Goal: Information Seeking & Learning: Learn about a topic

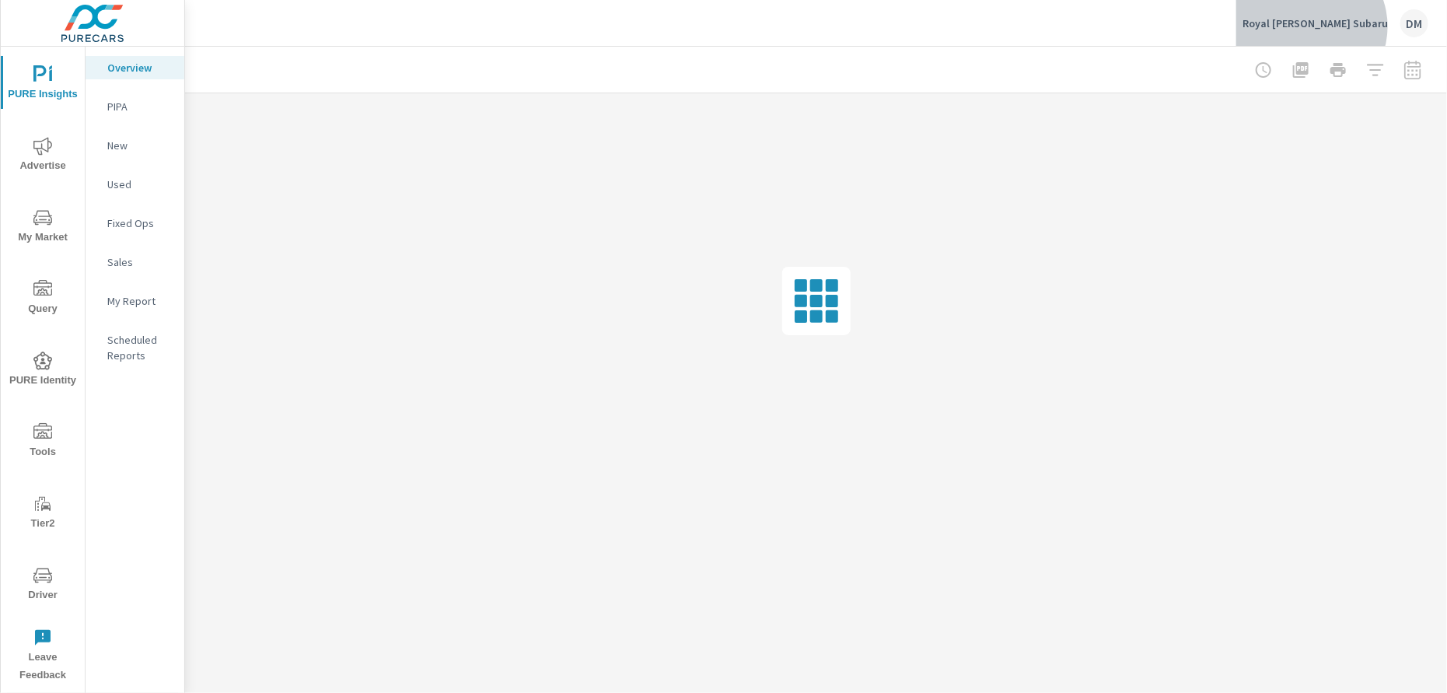
click at [1357, 26] on p "Royal [PERSON_NAME] Subaru" at bounding box center [1314, 23] width 145 height 14
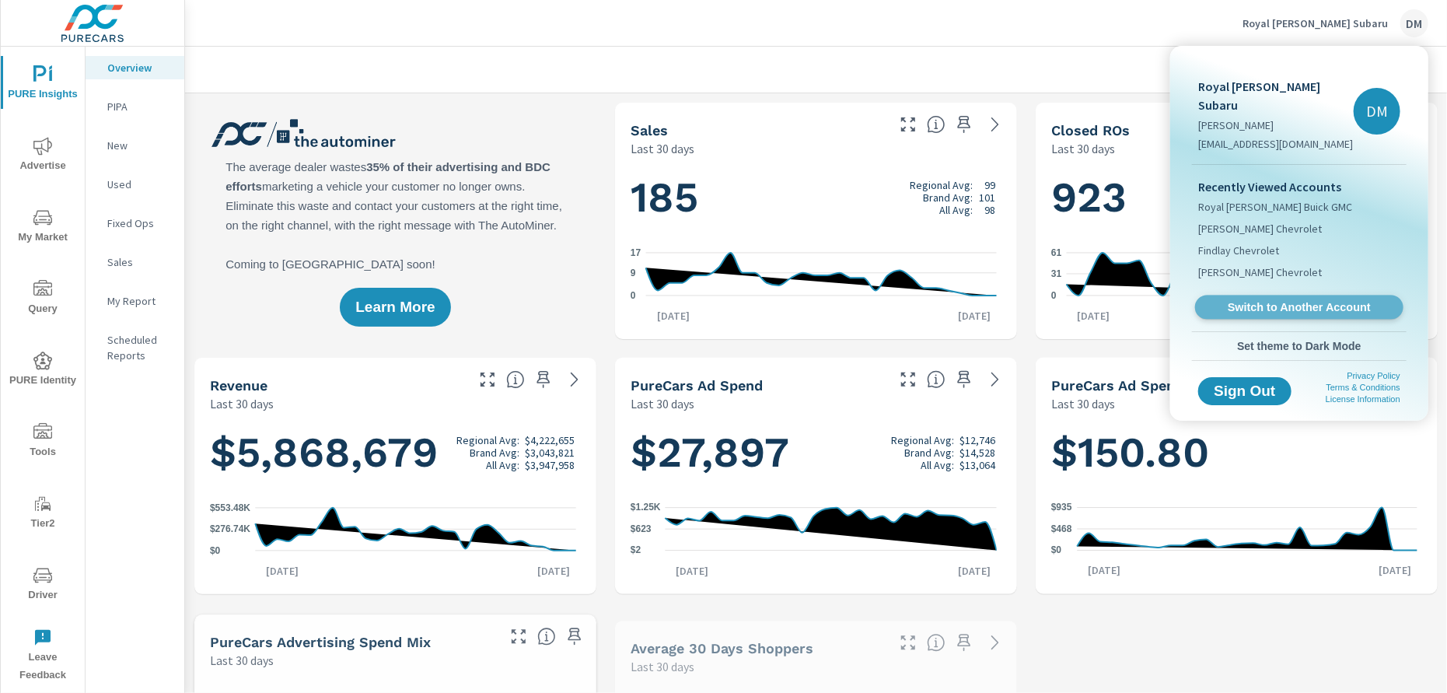
click at [1274, 300] on span "Switch to Another Account" at bounding box center [1298, 307] width 190 height 15
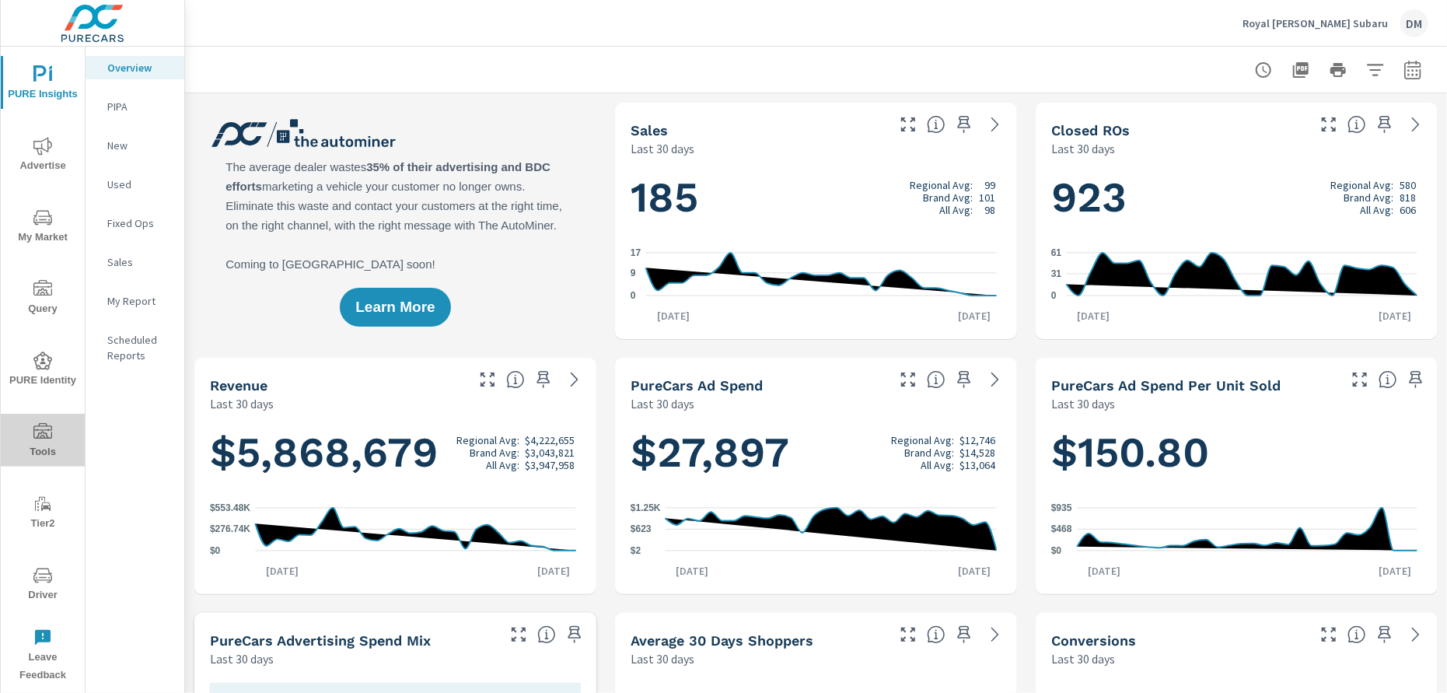
click at [42, 446] on span "Tools" at bounding box center [42, 442] width 75 height 38
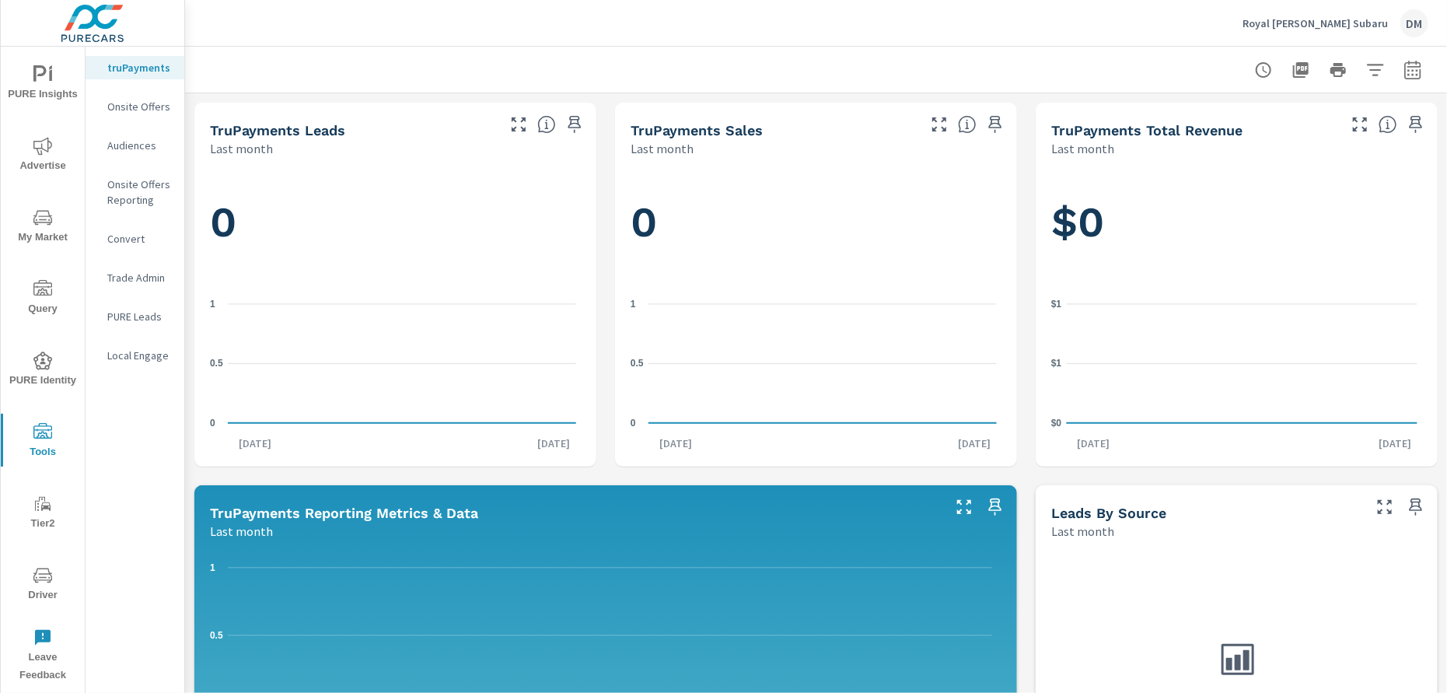
click at [46, 225] on icon "nav menu" at bounding box center [42, 217] width 19 height 19
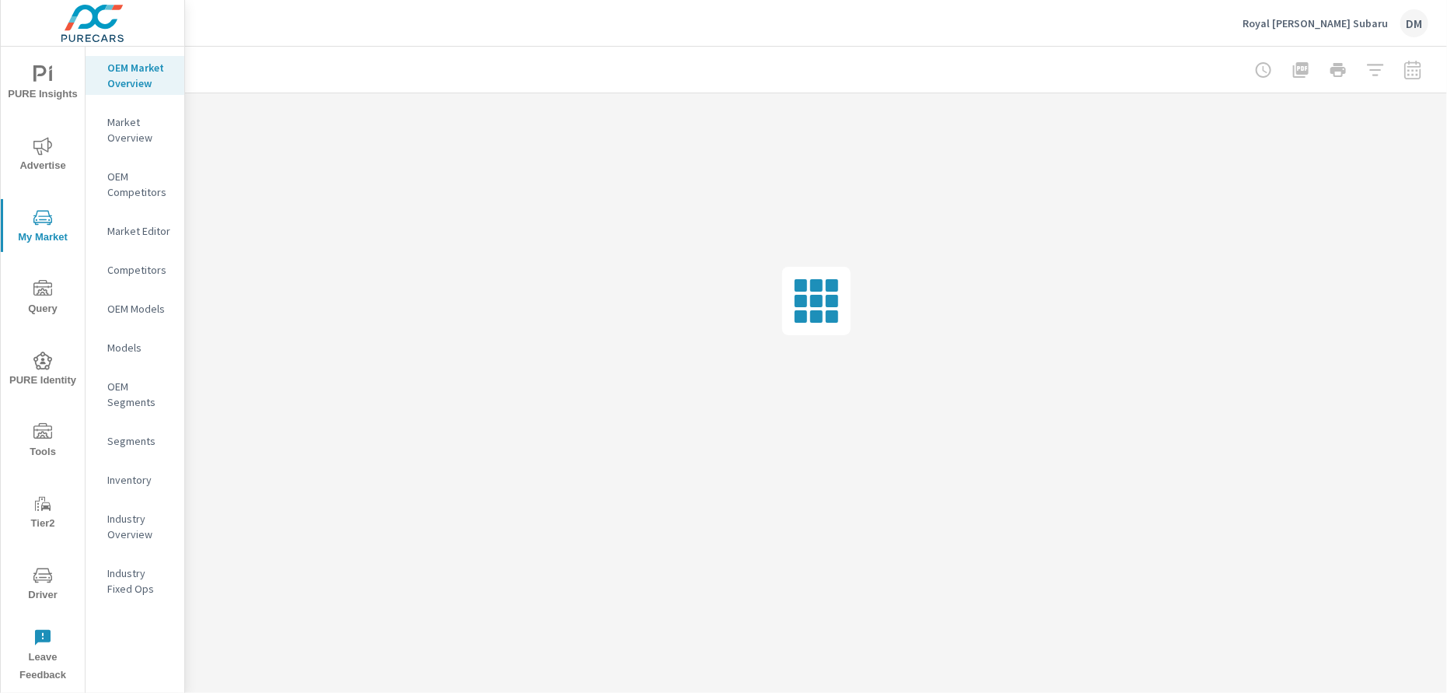
click at [139, 476] on p "Inventory" at bounding box center [139, 480] width 65 height 16
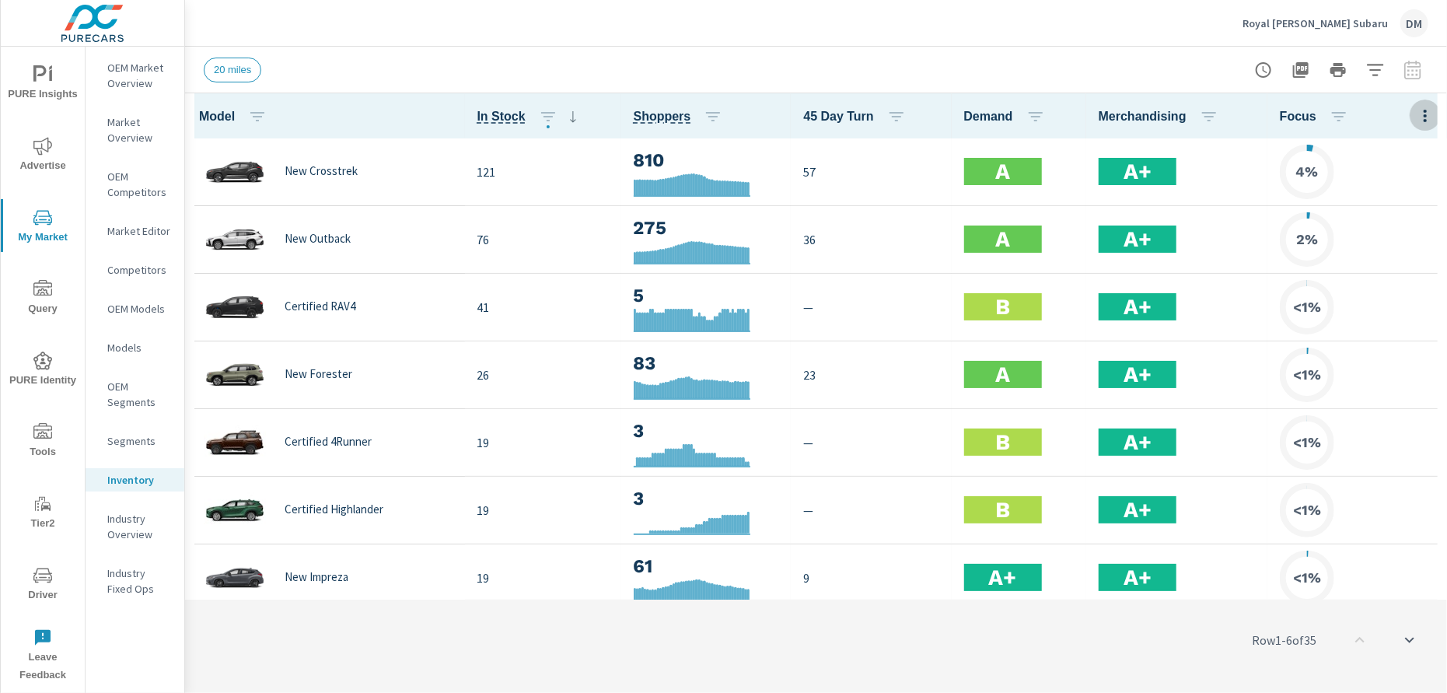
click at [1417, 122] on icon "button" at bounding box center [1425, 116] width 19 height 19
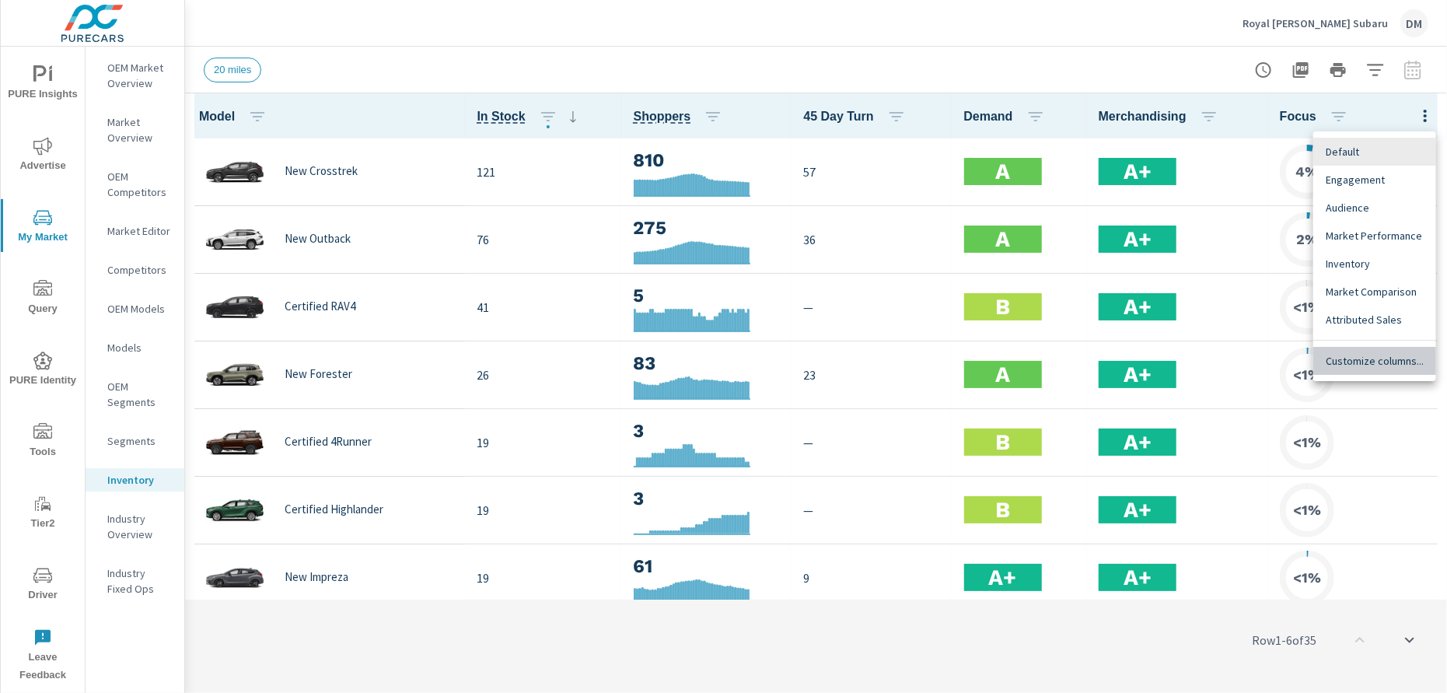
click at [1392, 356] on span "Customize columns..." at bounding box center [1374, 361] width 98 height 16
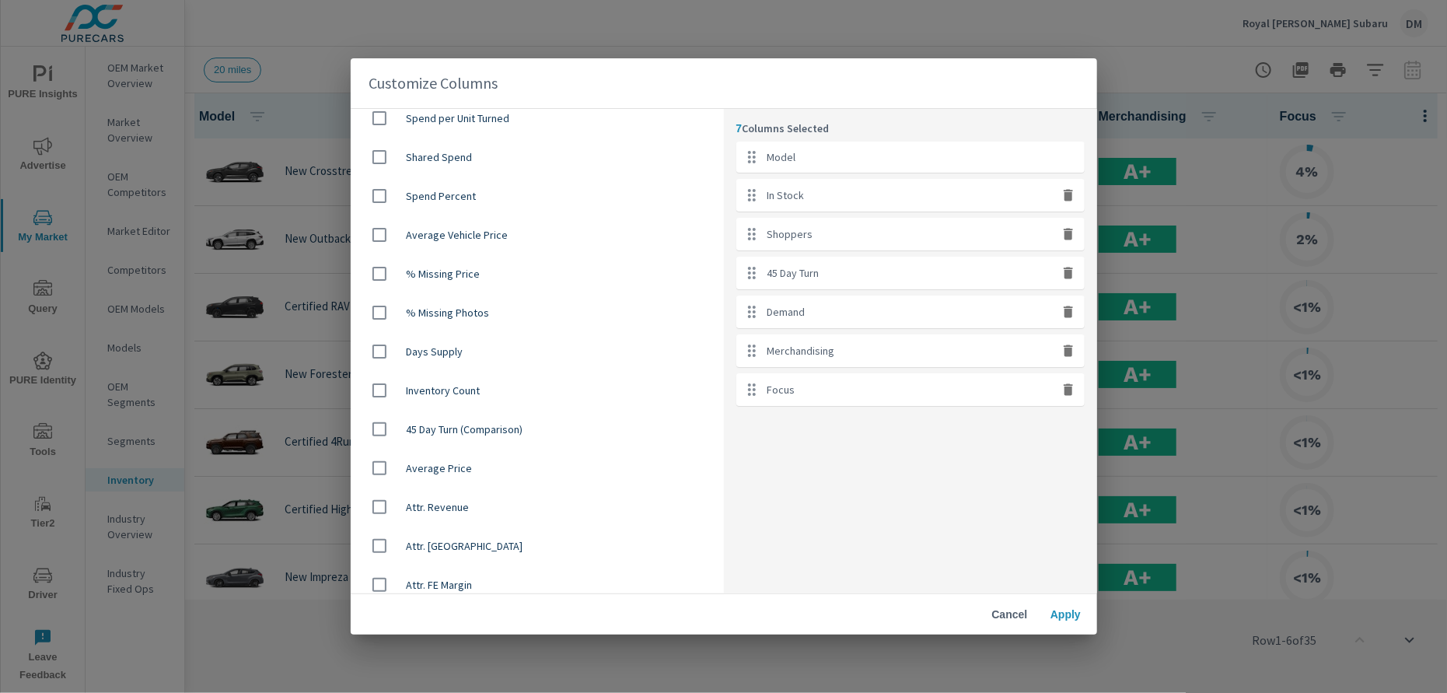
scroll to position [972, 0]
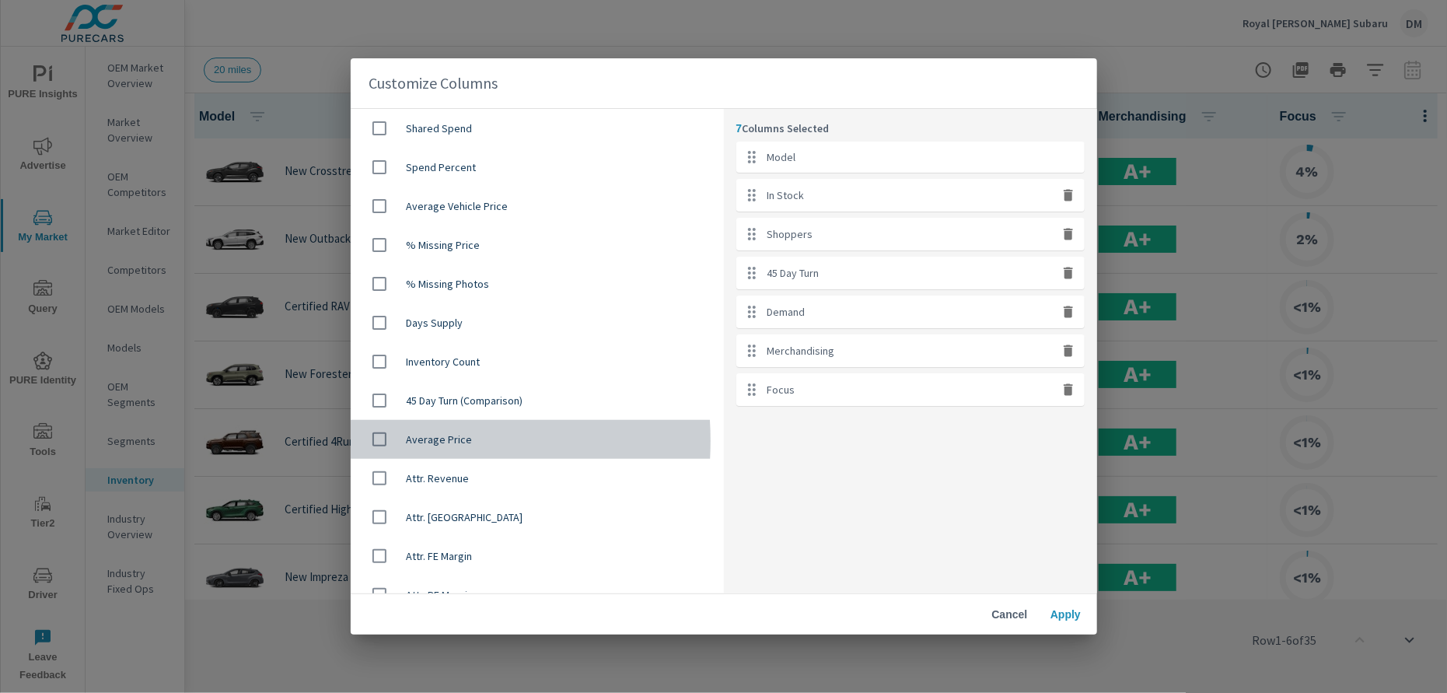
click at [381, 440] on input "checkbox" at bounding box center [379, 439] width 33 height 33
checkbox input "true"
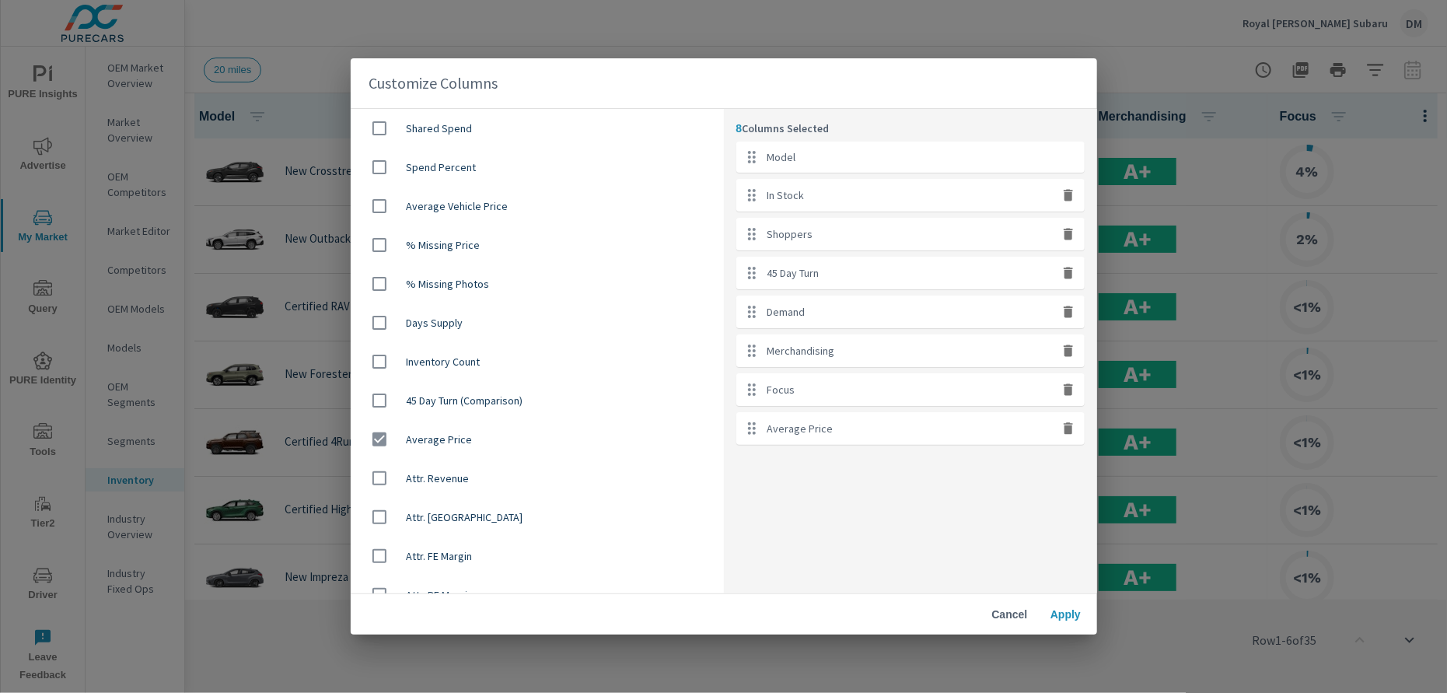
click at [1064, 614] on span "Apply" at bounding box center [1065, 614] width 37 height 14
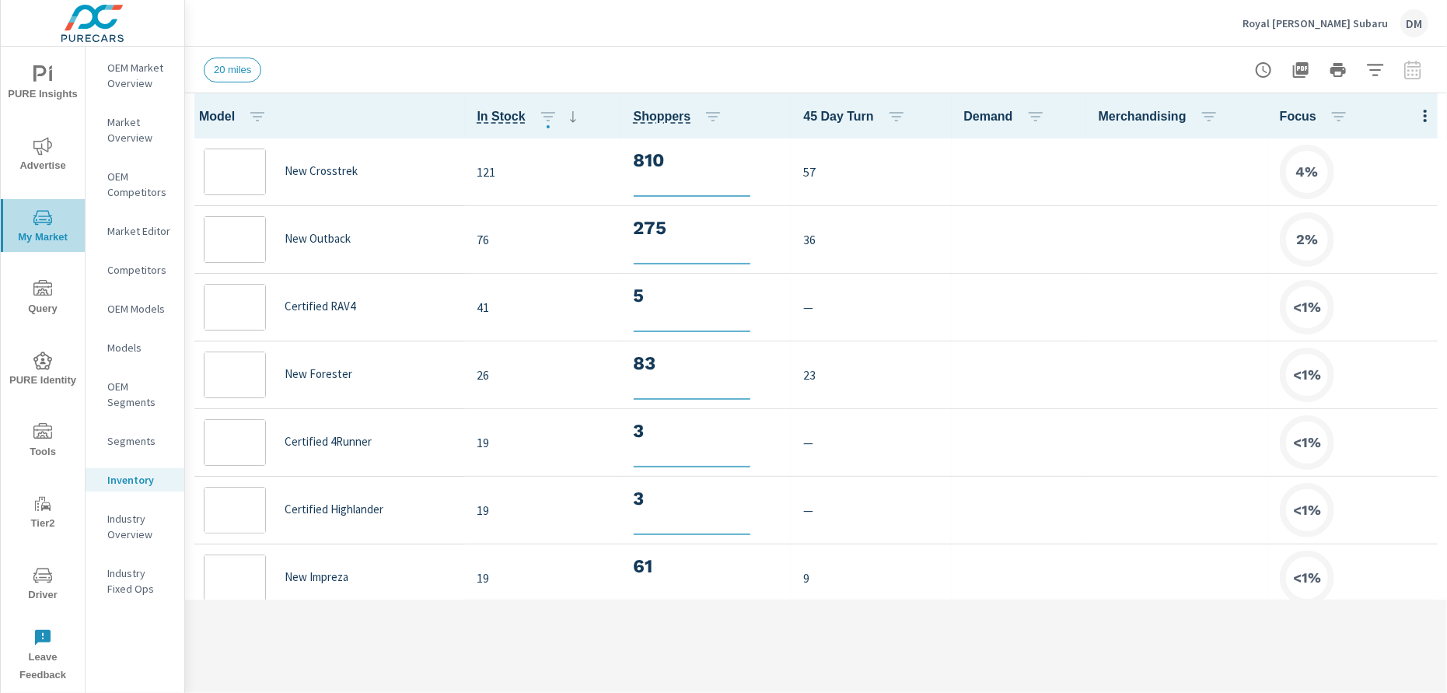
click at [40, 224] on icon "nav menu" at bounding box center [42, 217] width 19 height 19
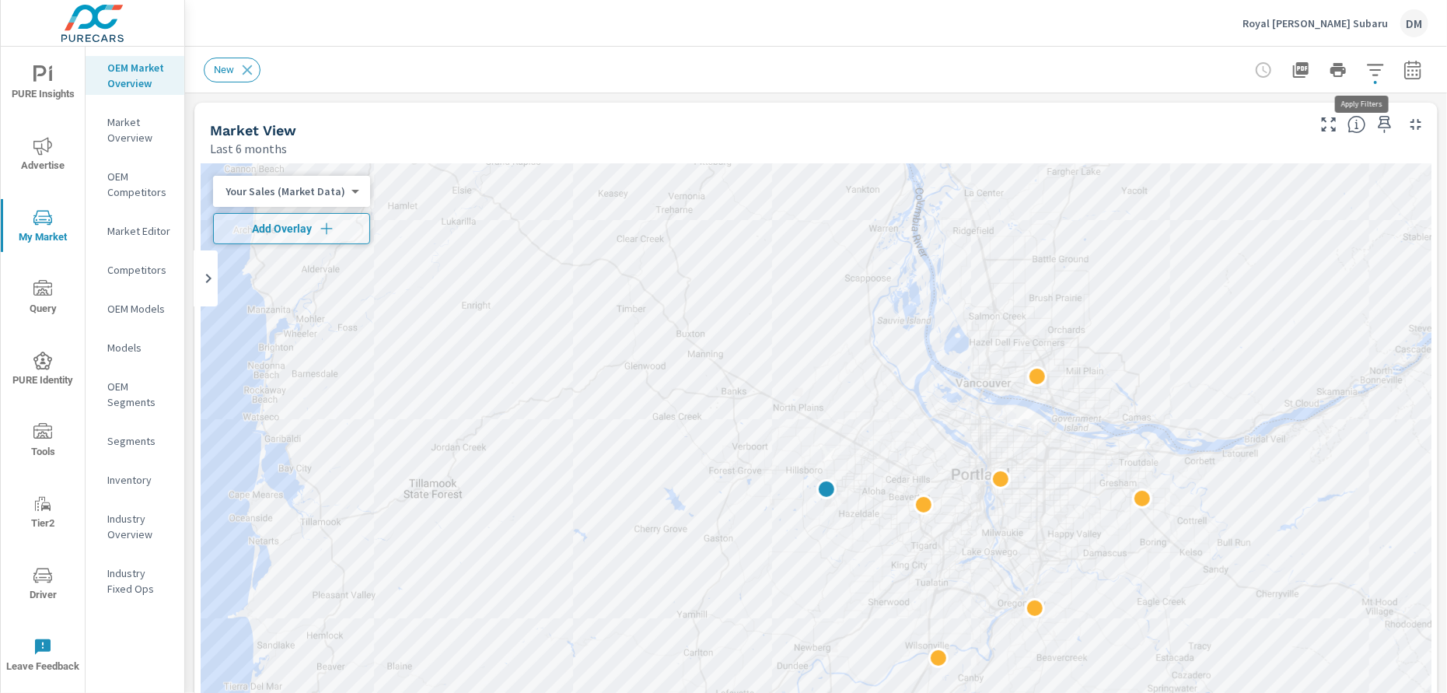
click at [1366, 72] on icon "button" at bounding box center [1375, 70] width 19 height 19
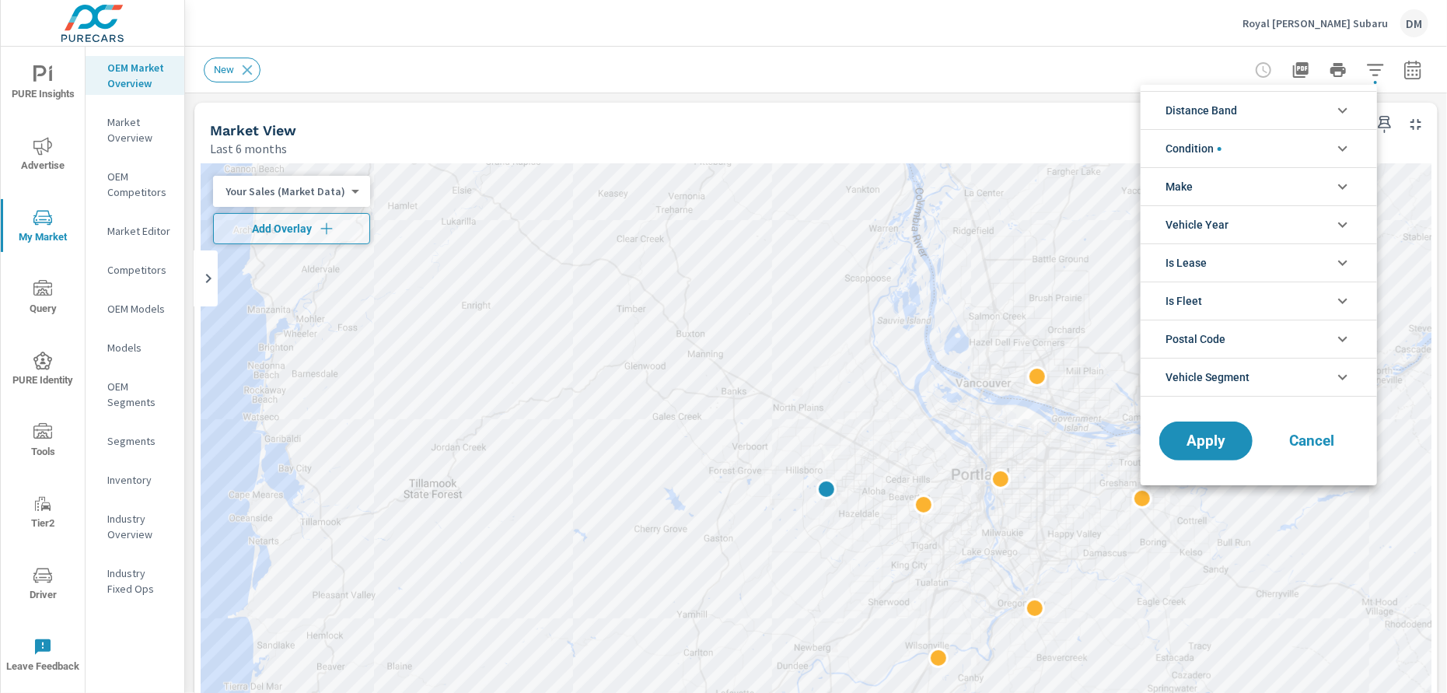
click at [1314, 115] on li "Distance Band" at bounding box center [1258, 110] width 236 height 38
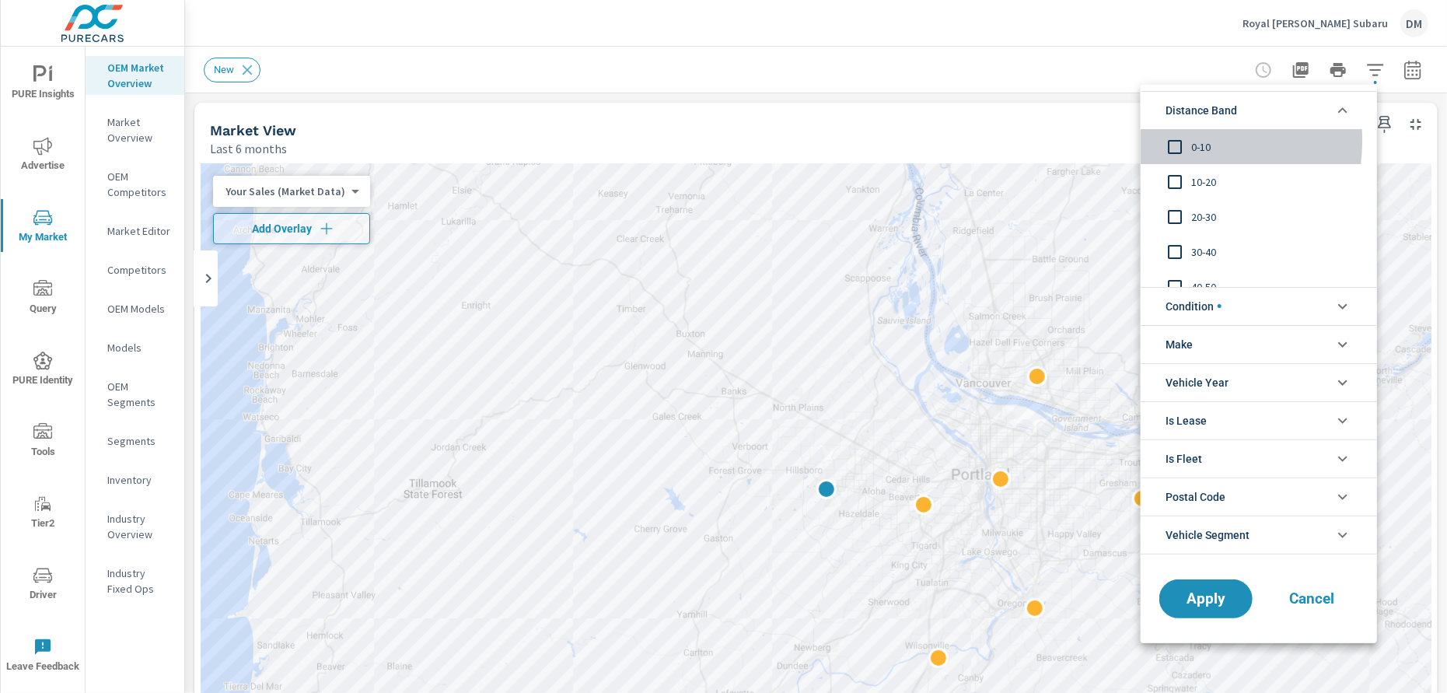
click at [1172, 141] on input "filter options" at bounding box center [1174, 147] width 33 height 33
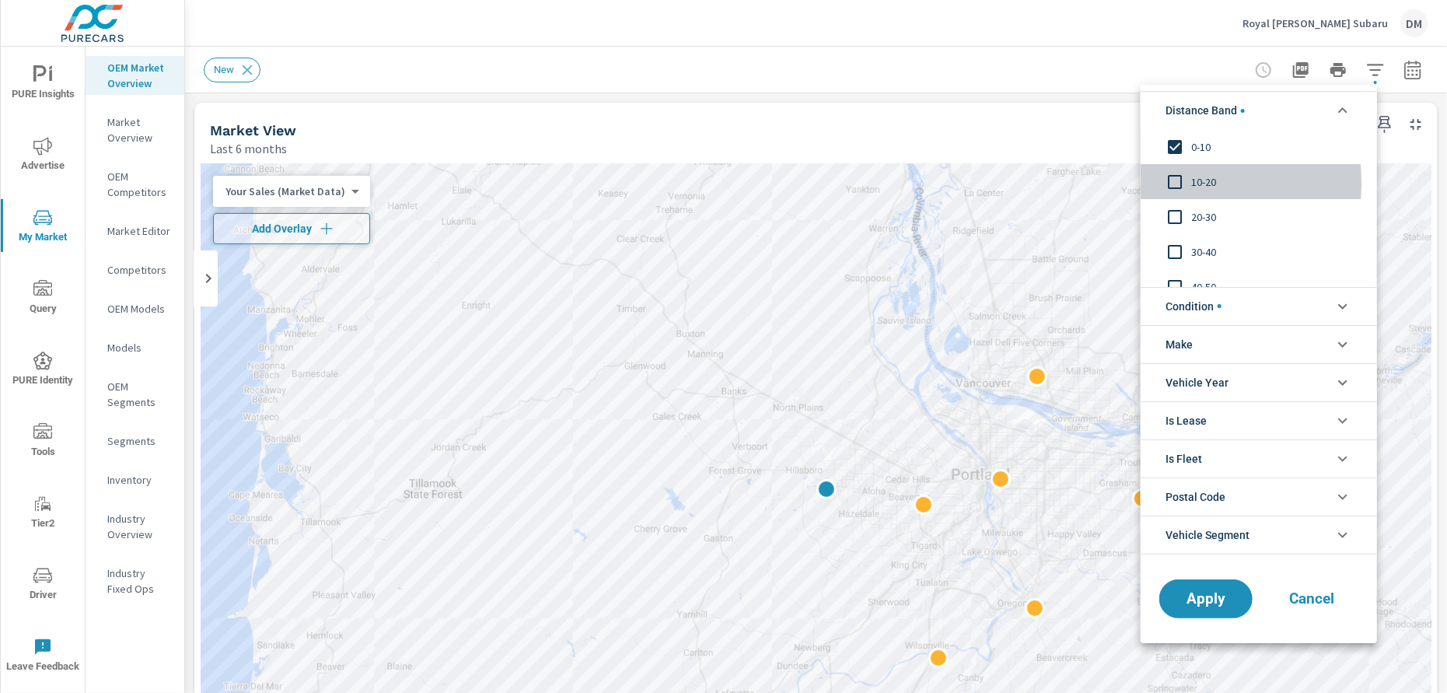
click at [1170, 183] on input "filter options" at bounding box center [1174, 182] width 33 height 33
click at [1170, 213] on input "filter options" at bounding box center [1174, 217] width 33 height 33
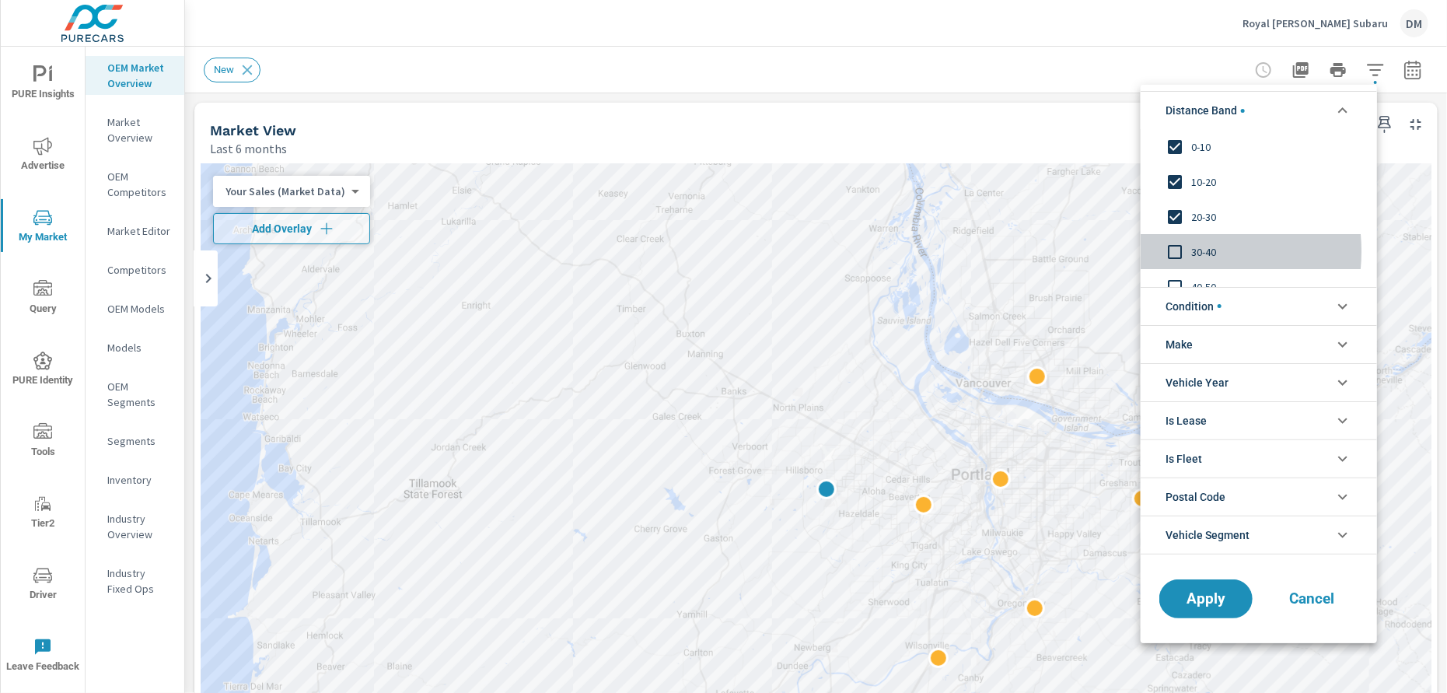
click at [1175, 251] on input "filter options" at bounding box center [1174, 252] width 33 height 33
click at [1239, 310] on li "Condition" at bounding box center [1258, 306] width 236 height 38
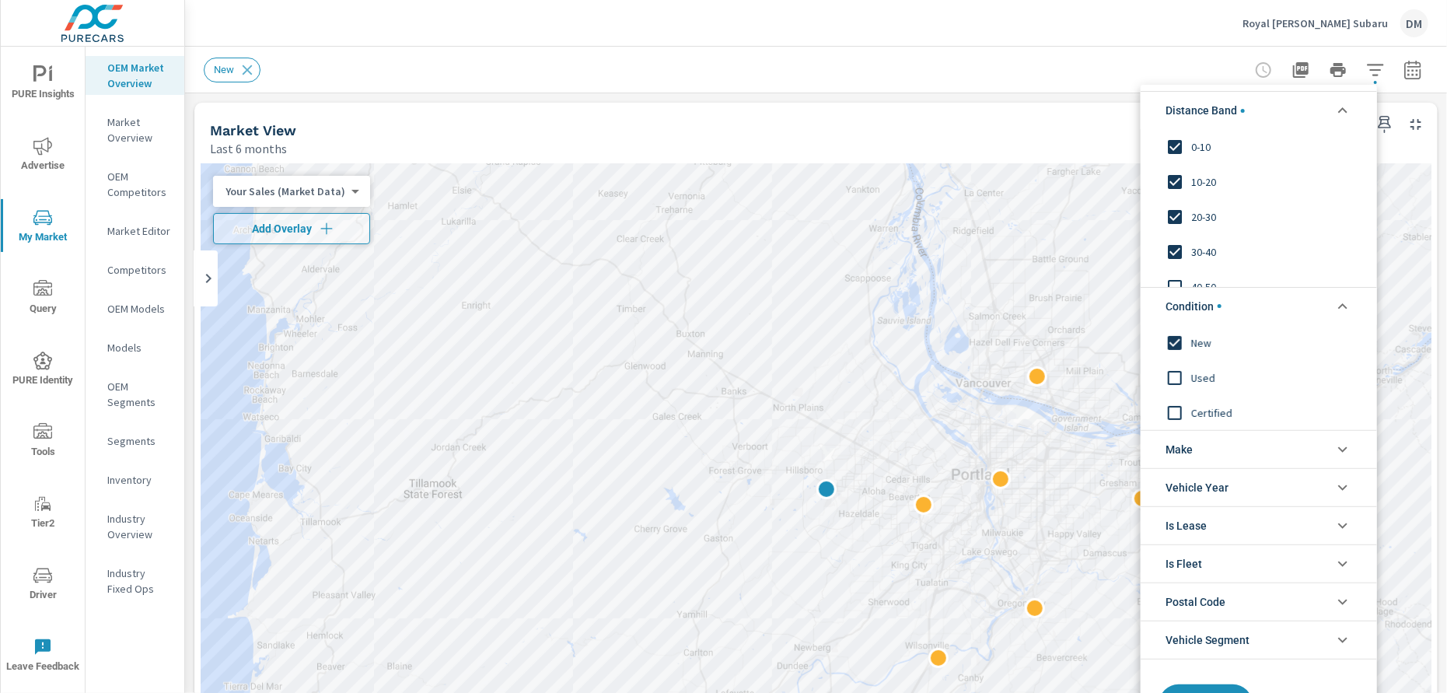
click at [1258, 452] on li "Make" at bounding box center [1258, 449] width 236 height 38
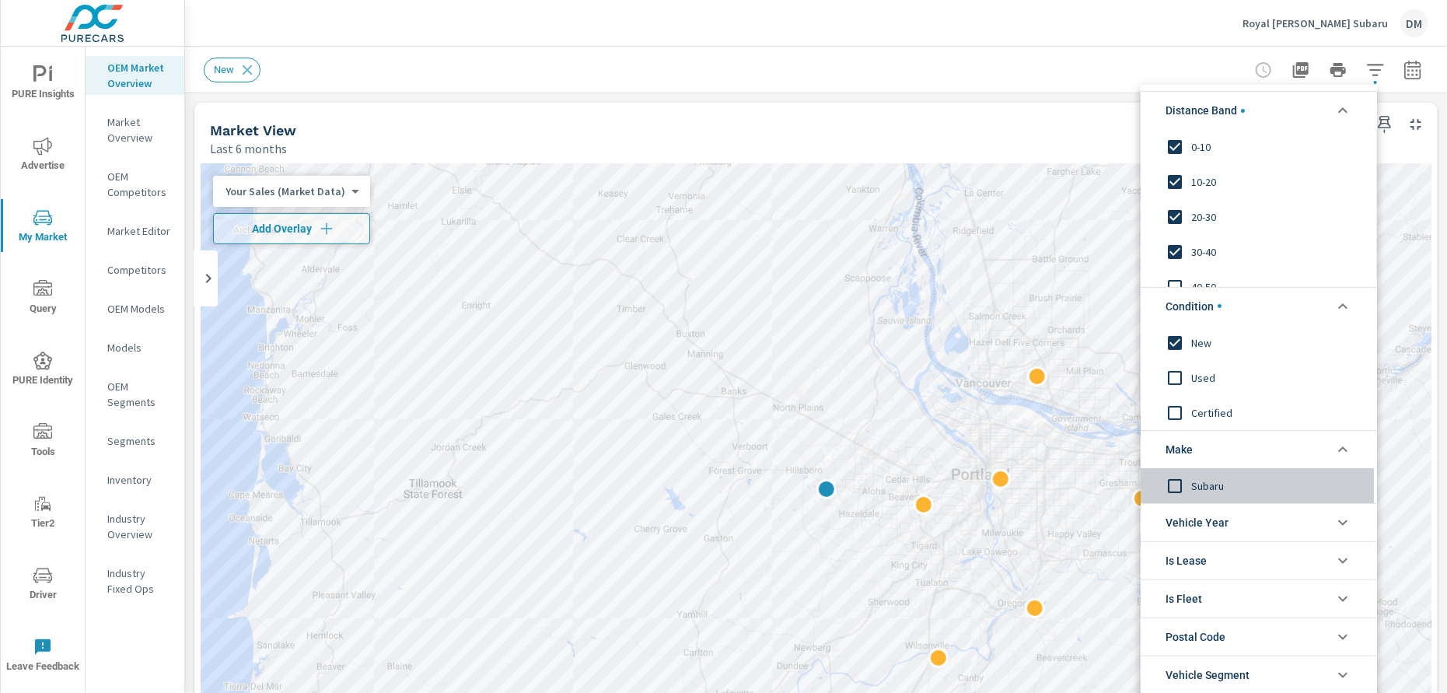
click at [1176, 481] on input "filter options" at bounding box center [1174, 485] width 33 height 33
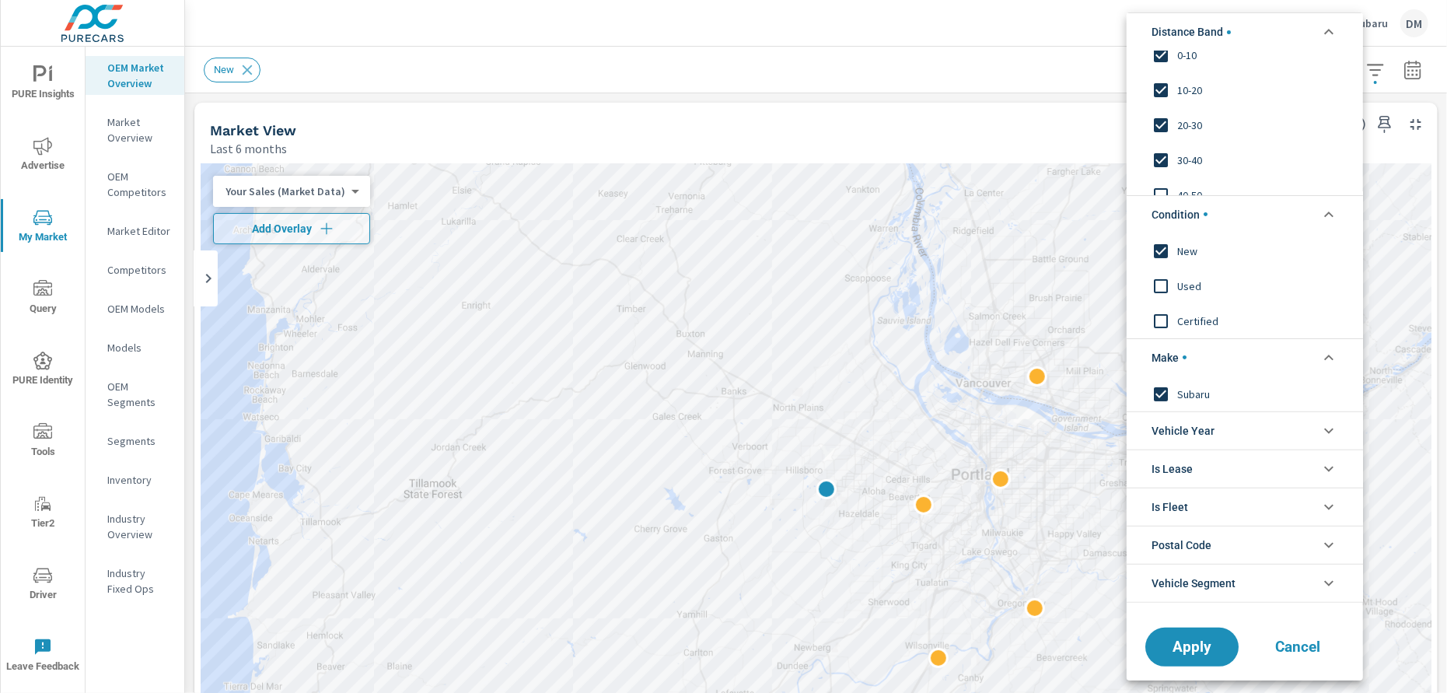
scroll to position [29, 0]
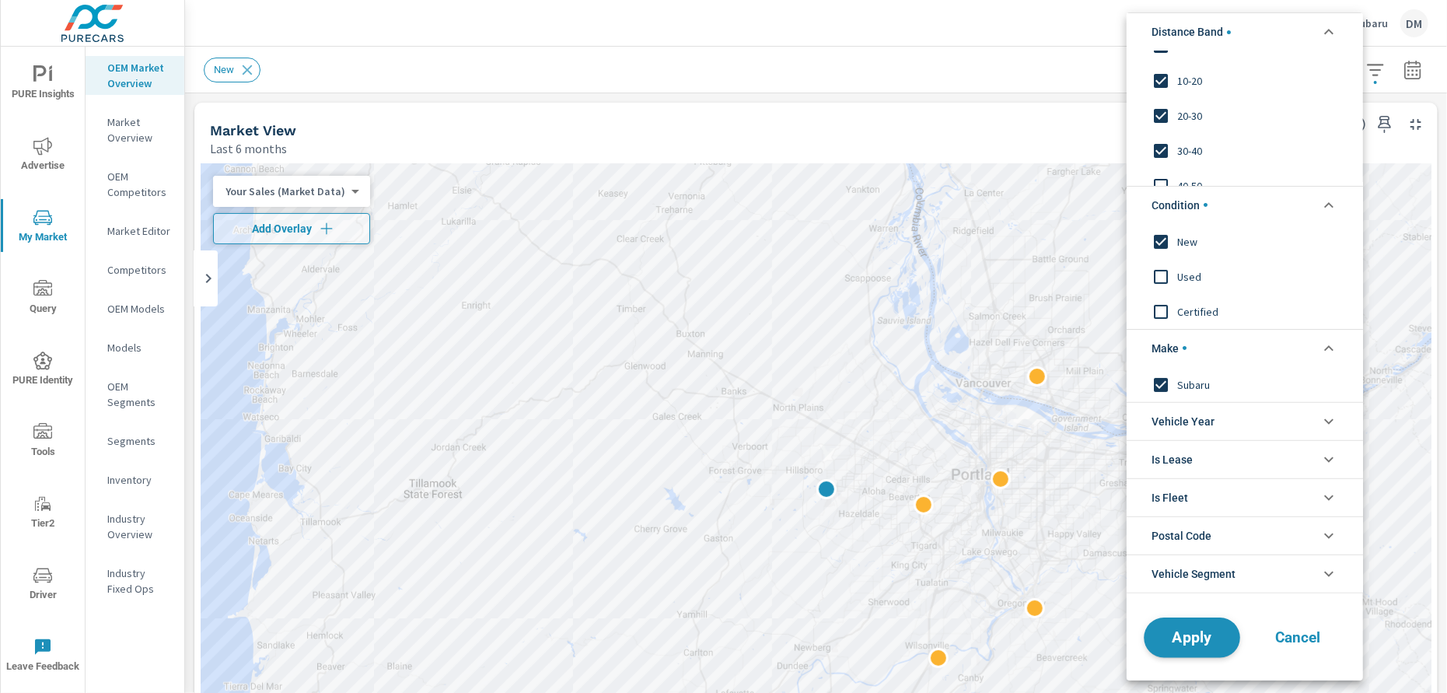
click at [1185, 634] on span "Apply" at bounding box center [1192, 637] width 64 height 15
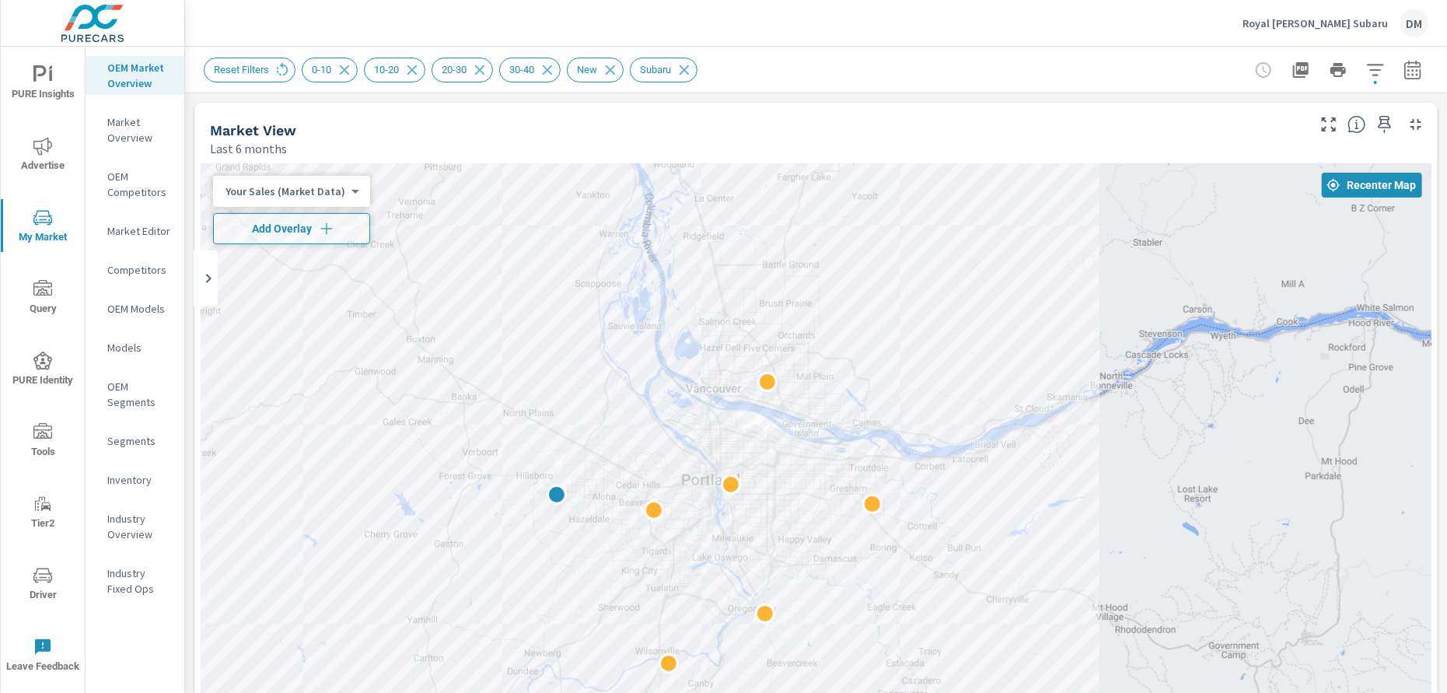
drag, startPoint x: 1052, startPoint y: 303, endPoint x: 803, endPoint y: 314, distance: 249.0
click at [848, 308] on div at bounding box center [816, 478] width 1231 height 631
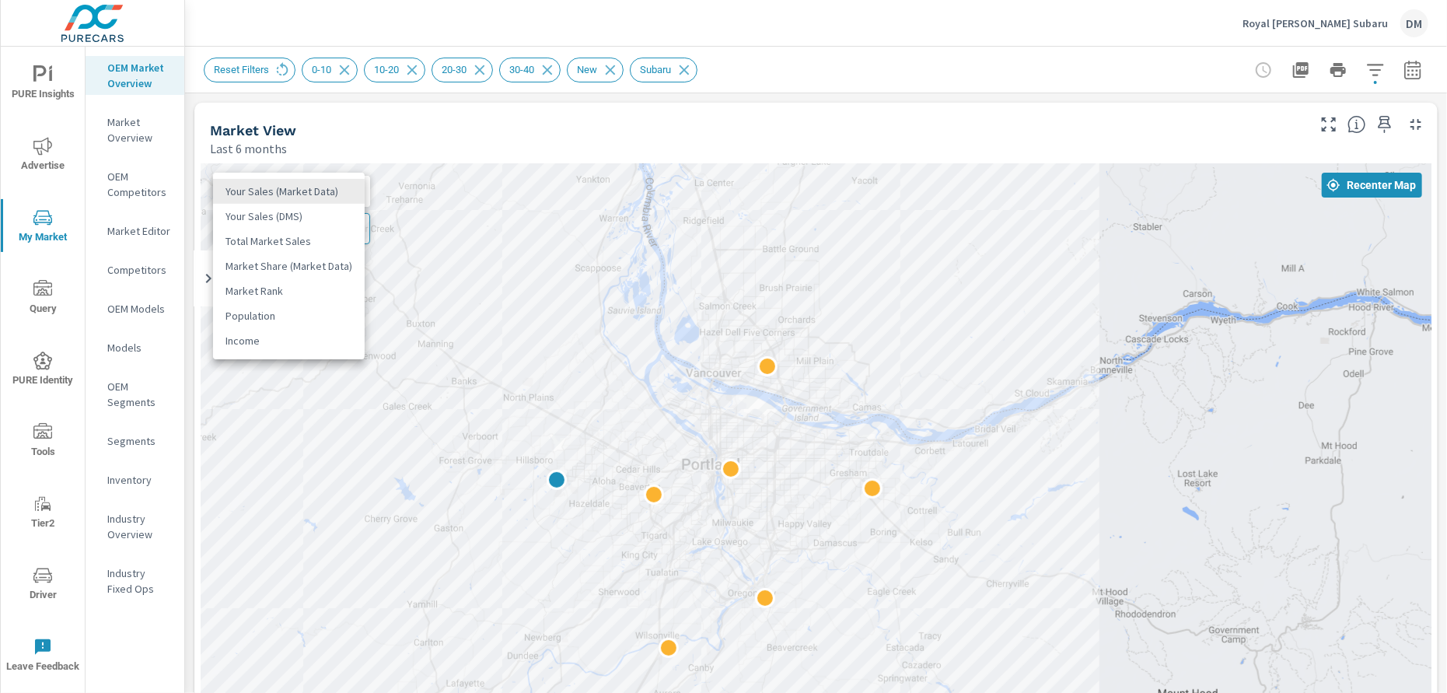
click at [338, 192] on body "PURE Insights Advertise My Market Query PURE Identity Tools Tier2 Driver Leave …" at bounding box center [723, 346] width 1447 height 693
click at [316, 241] on li "Total Market Sales" at bounding box center [289, 241] width 152 height 25
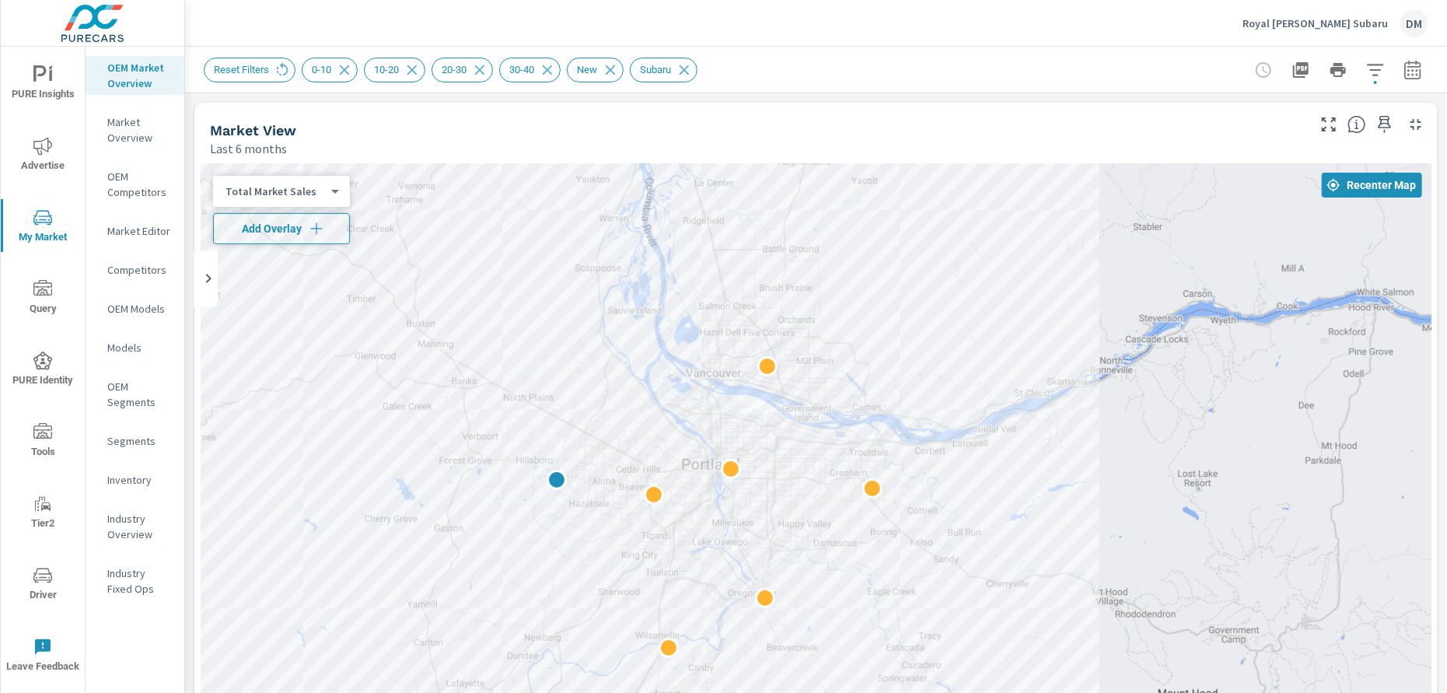
click at [320, 227] on icon "button" at bounding box center [317, 229] width 16 height 16
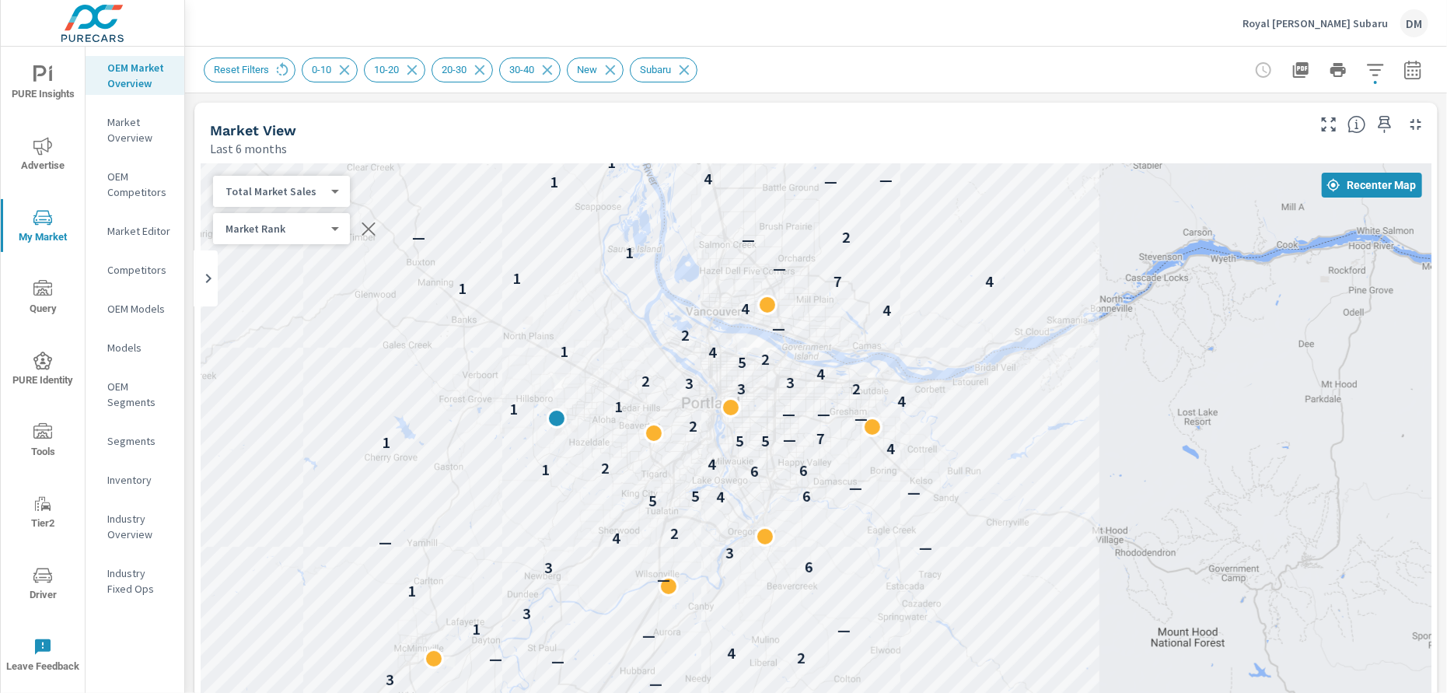
drag, startPoint x: 1107, startPoint y: 464, endPoint x: 1107, endPoint y: 403, distance: 61.4
click at [1107, 403] on div "3 — — 3 3 — — — 3 4 — — 3 — — 2 4 — — 1 3 1 — 3 6 3 — — 4 2 5 4 5 6 — — 6 6 1 2…" at bounding box center [816, 478] width 1231 height 631
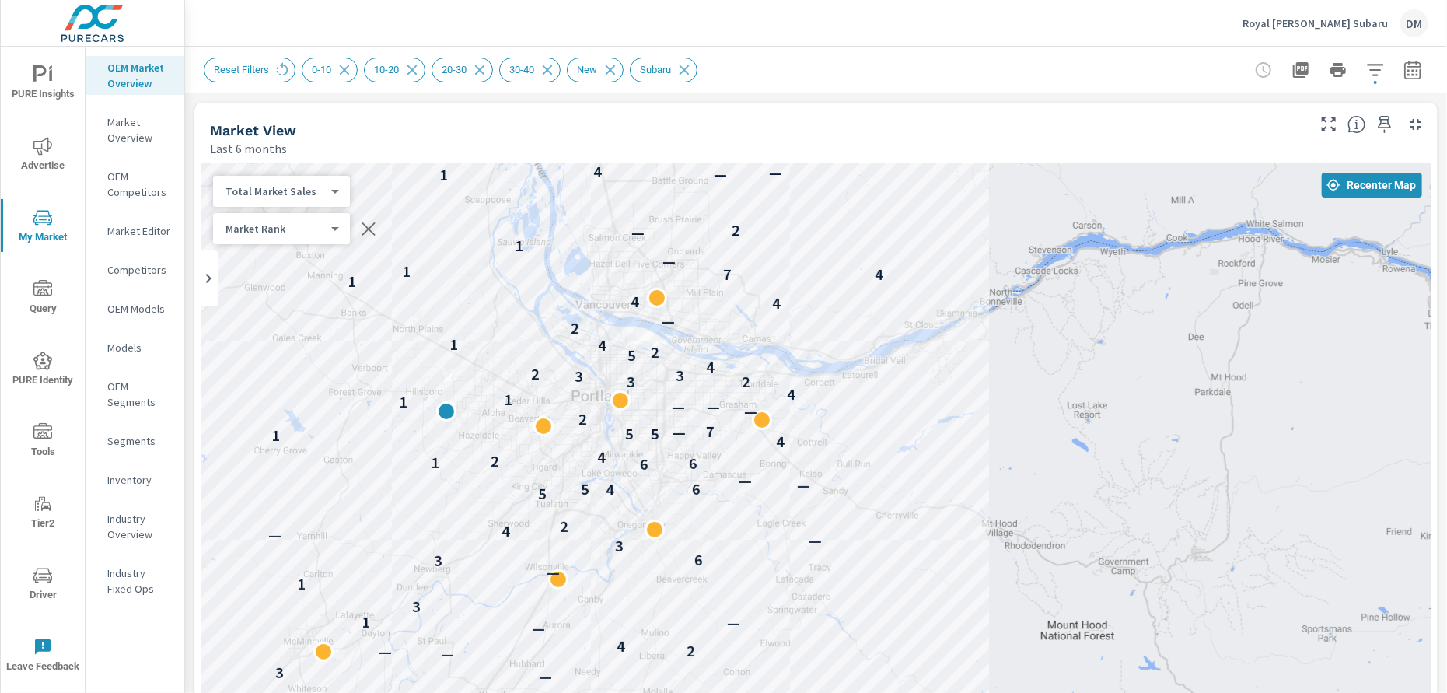
drag, startPoint x: 1007, startPoint y: 588, endPoint x: 895, endPoint y: 583, distance: 112.1
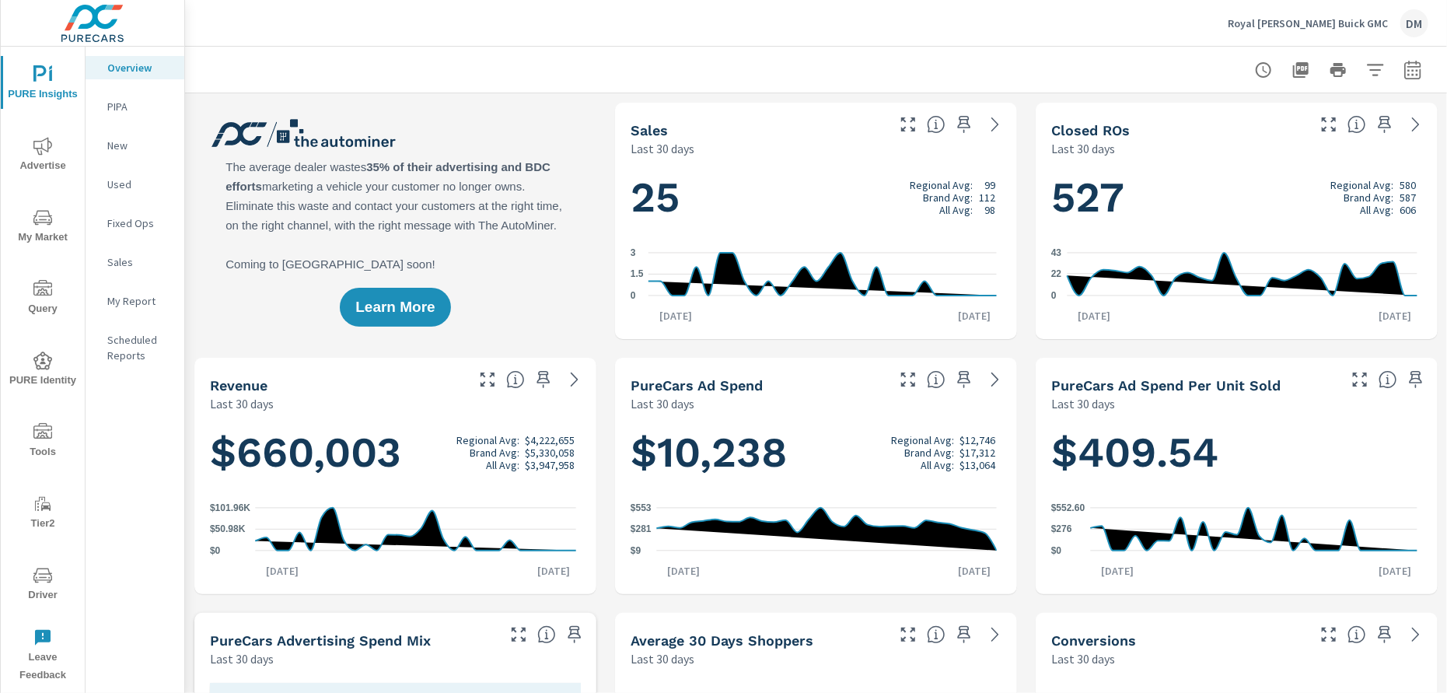
click at [41, 438] on icon "nav menu" at bounding box center [42, 432] width 19 height 19
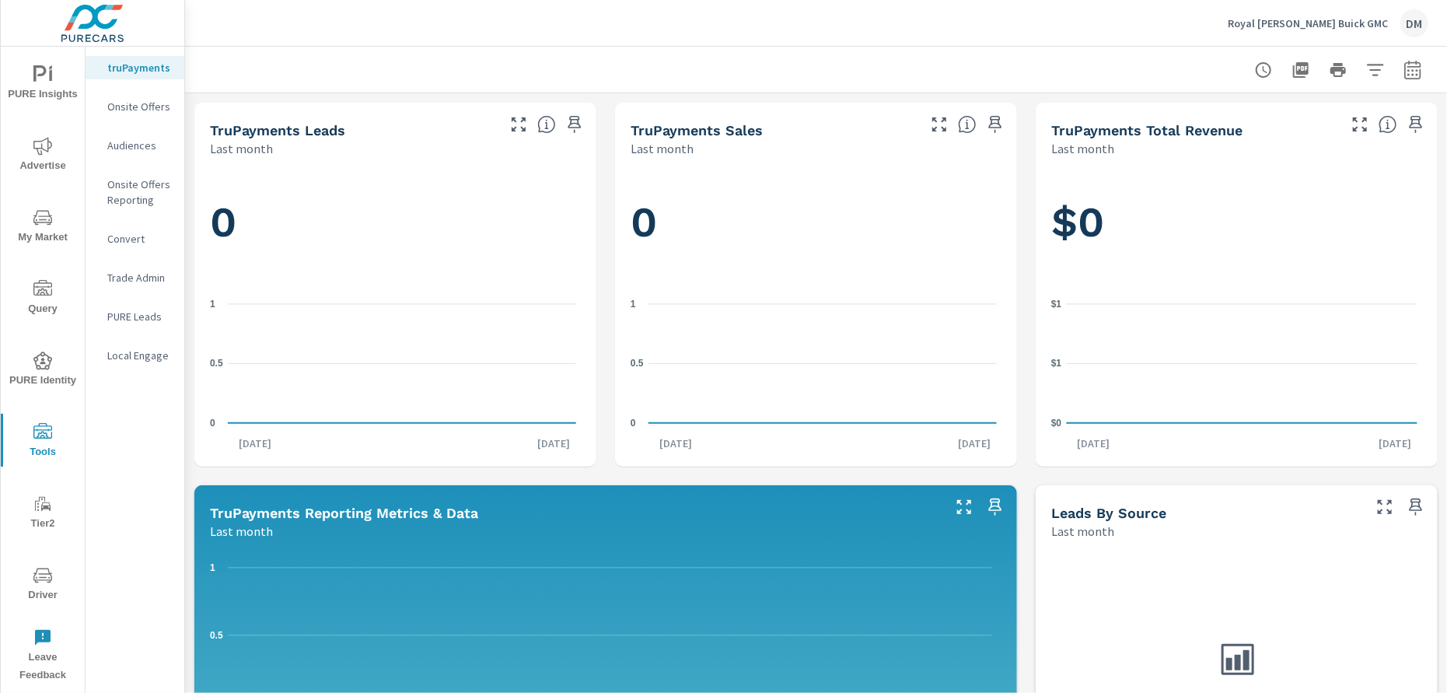
click at [34, 226] on icon "nav menu" at bounding box center [42, 217] width 19 height 19
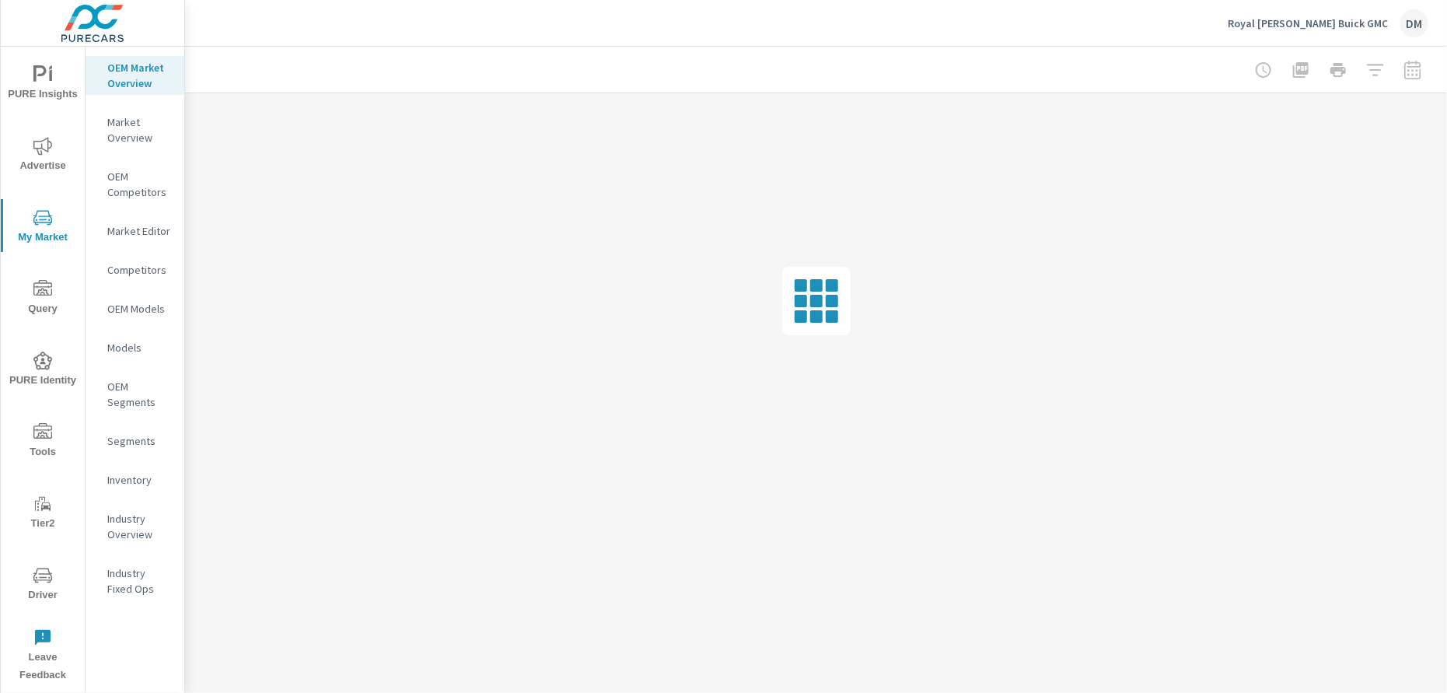
click at [128, 475] on p "Inventory" at bounding box center [139, 480] width 65 height 16
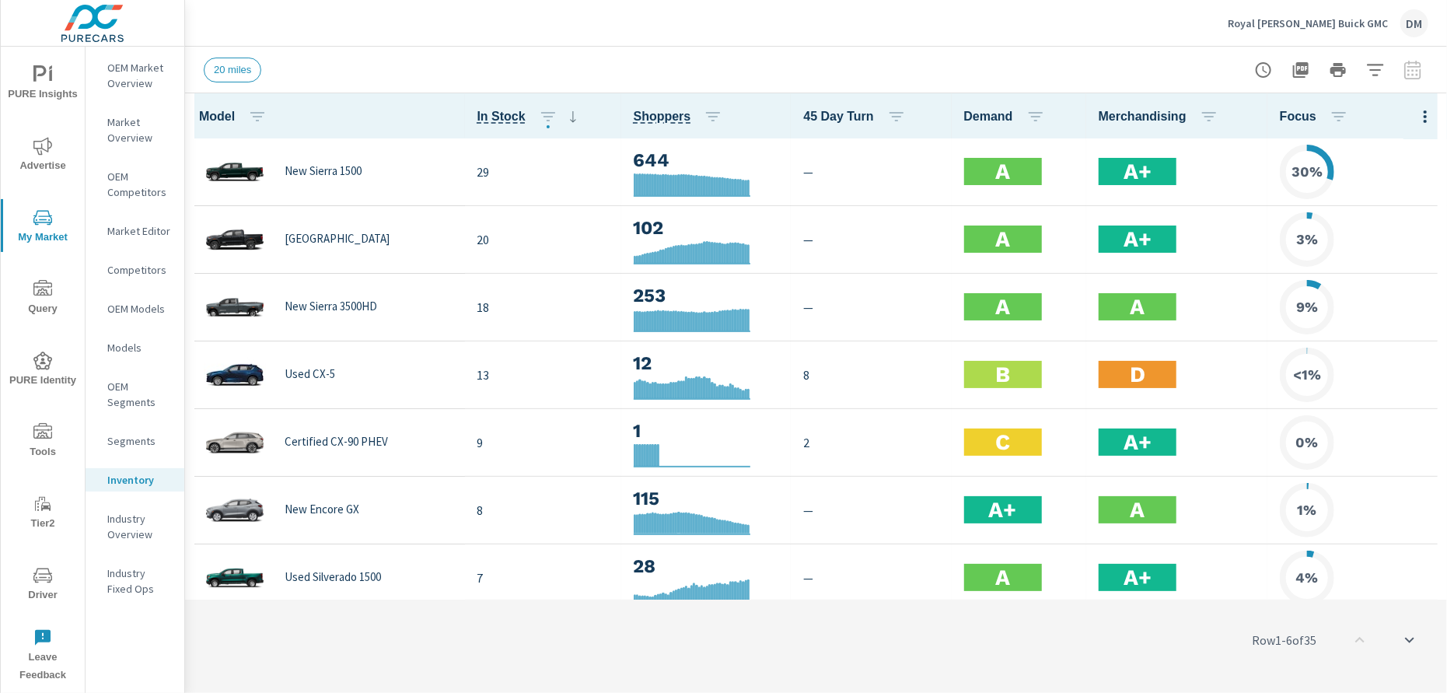
click at [1416, 118] on icon "button" at bounding box center [1425, 116] width 19 height 19
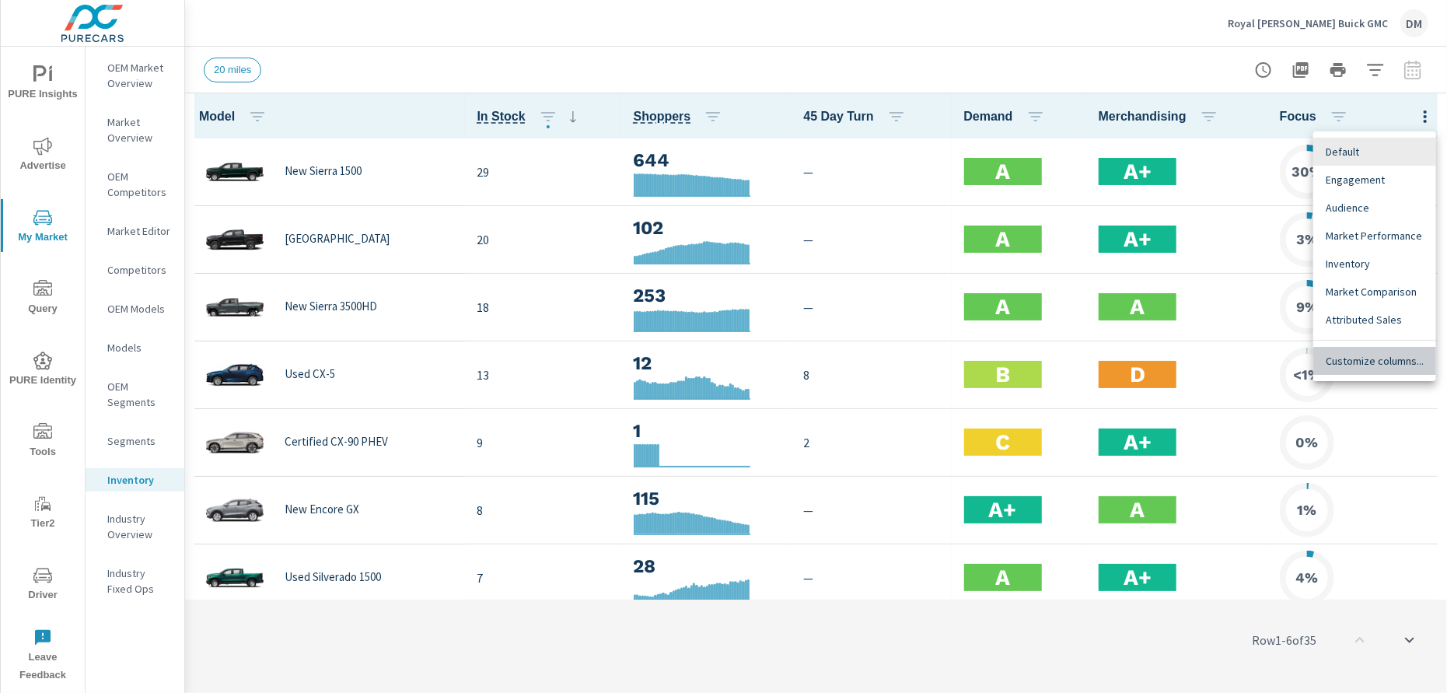
click at [1374, 367] on span "Customize columns..." at bounding box center [1374, 361] width 98 height 16
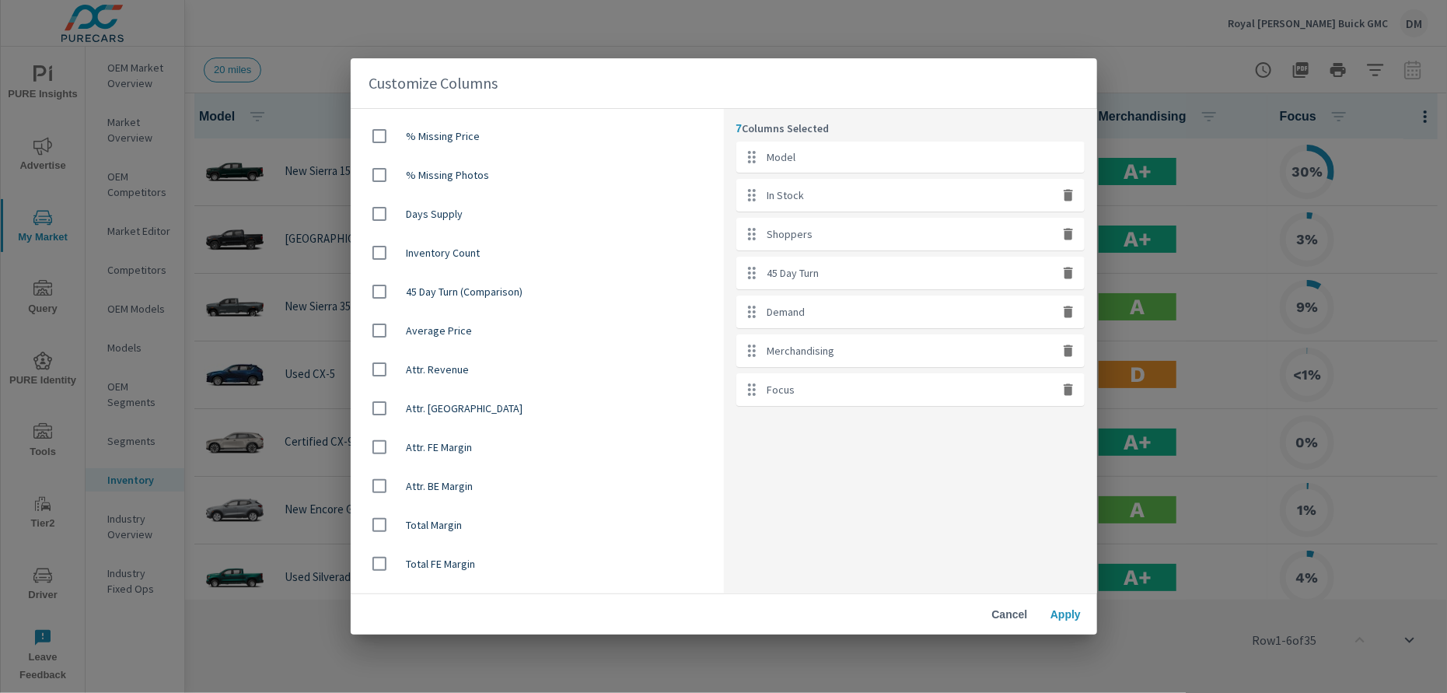
scroll to position [1108, 0]
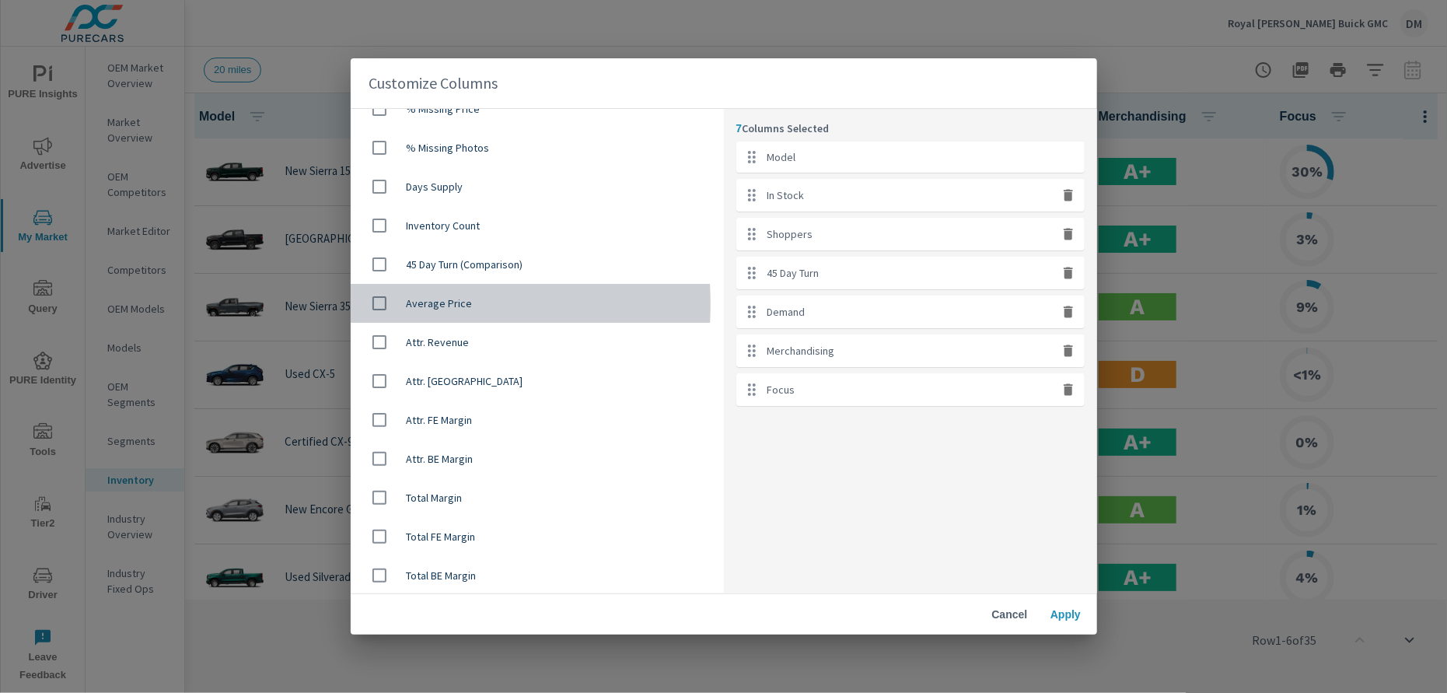
click at [380, 303] on input "checkbox" at bounding box center [379, 303] width 33 height 33
checkbox input "true"
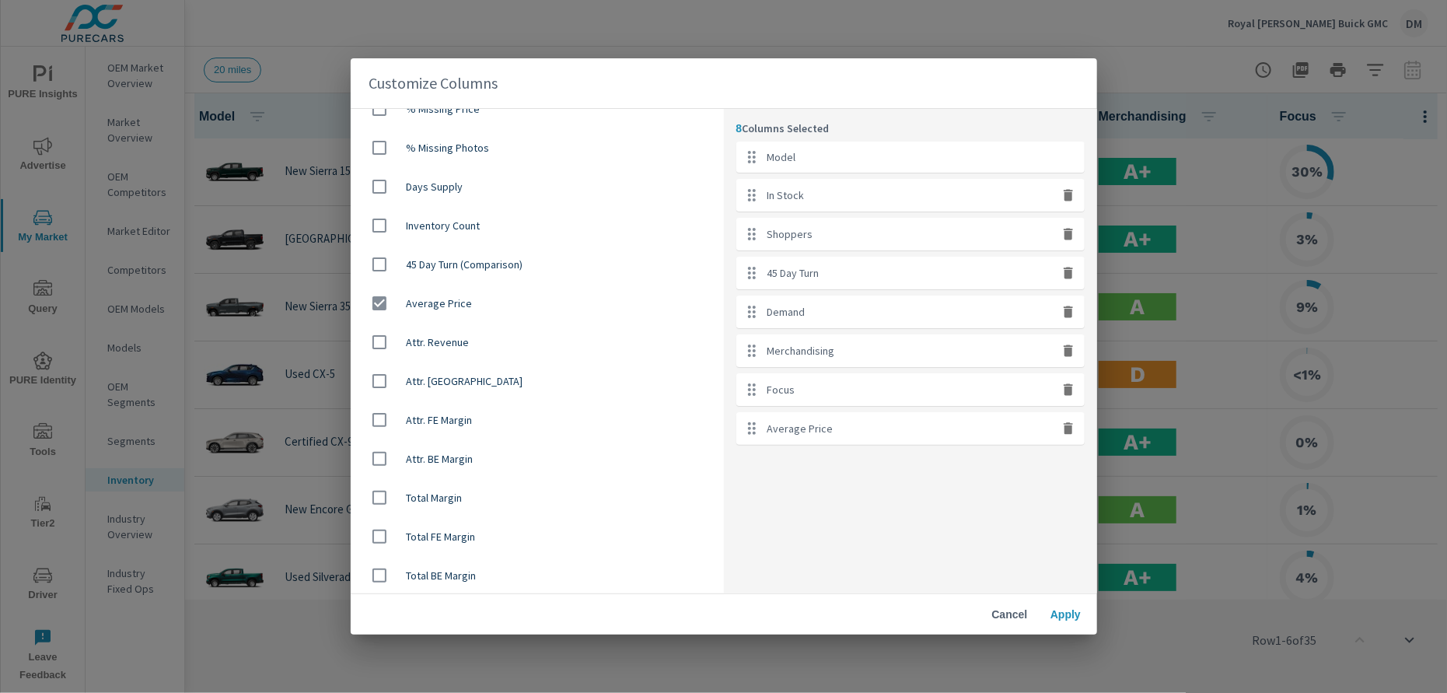
click at [1072, 611] on span "Apply" at bounding box center [1065, 614] width 37 height 14
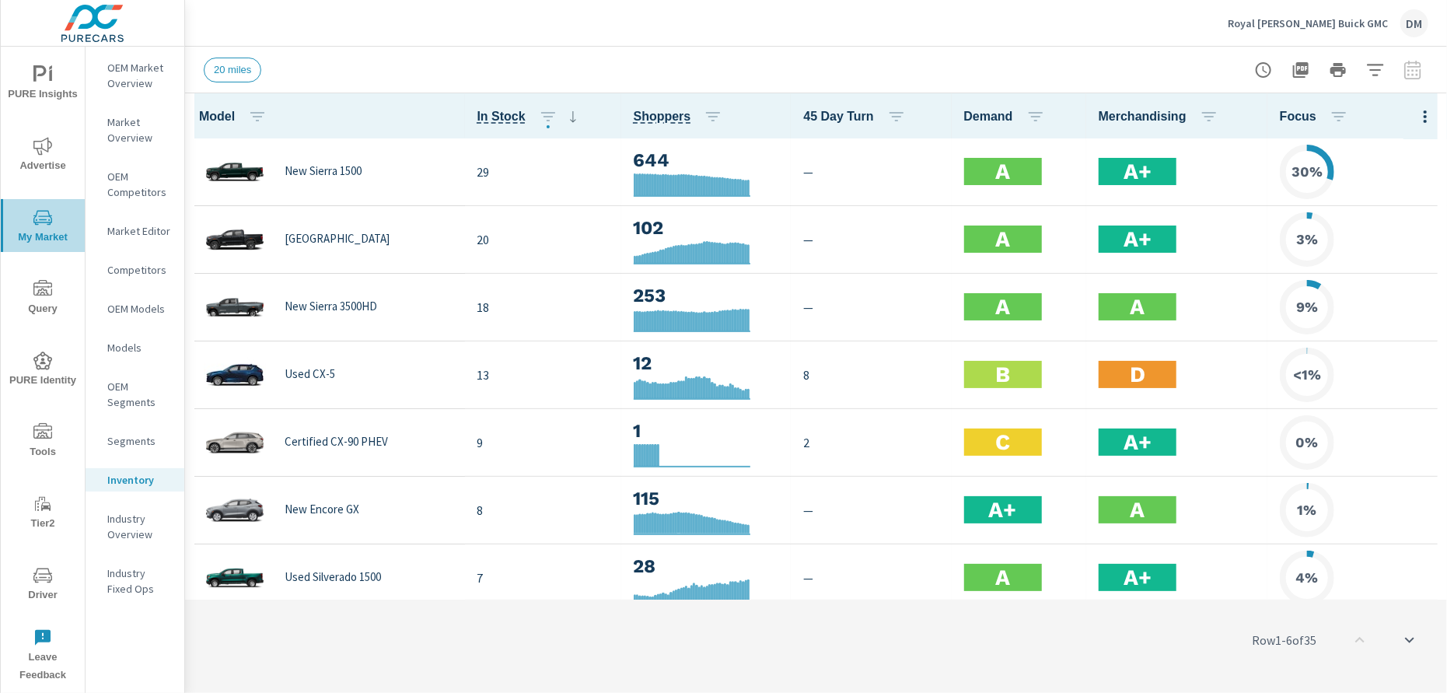
click at [35, 222] on icon "nav menu" at bounding box center [42, 217] width 19 height 15
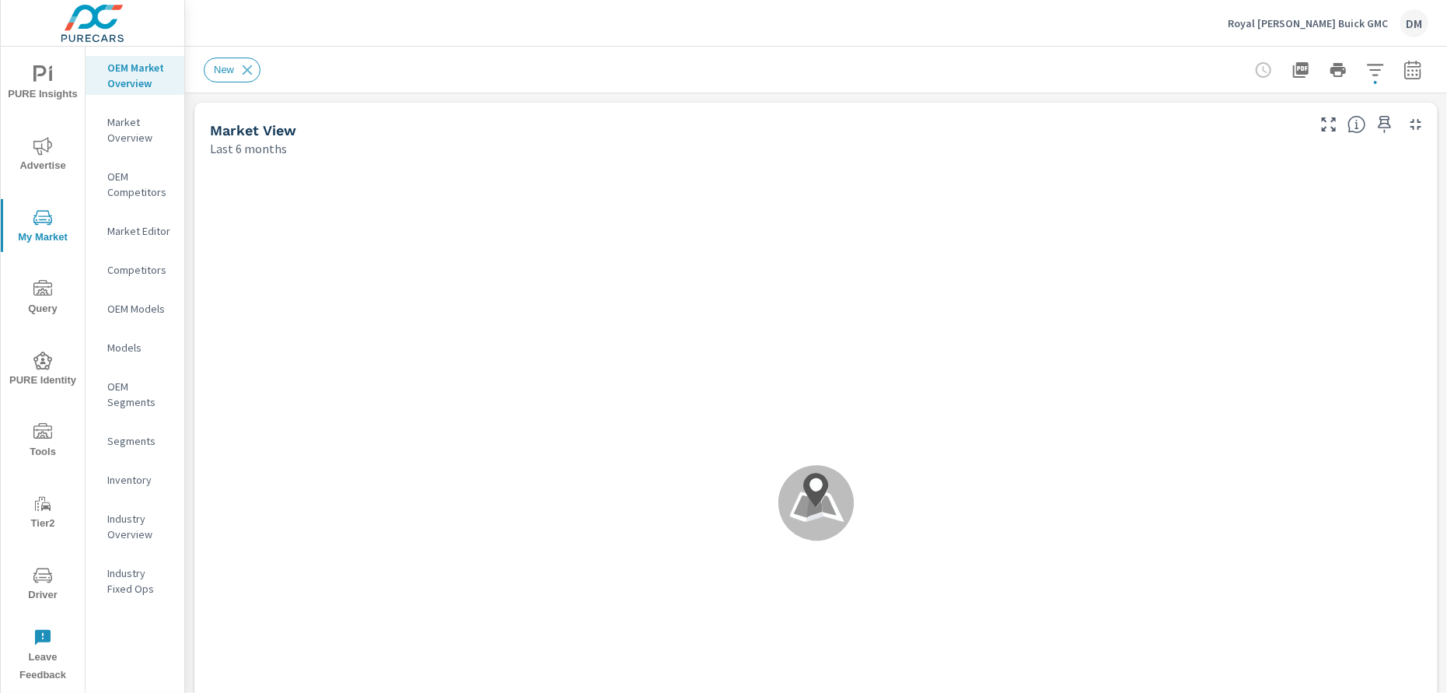
click at [1366, 73] on icon "button" at bounding box center [1375, 70] width 19 height 19
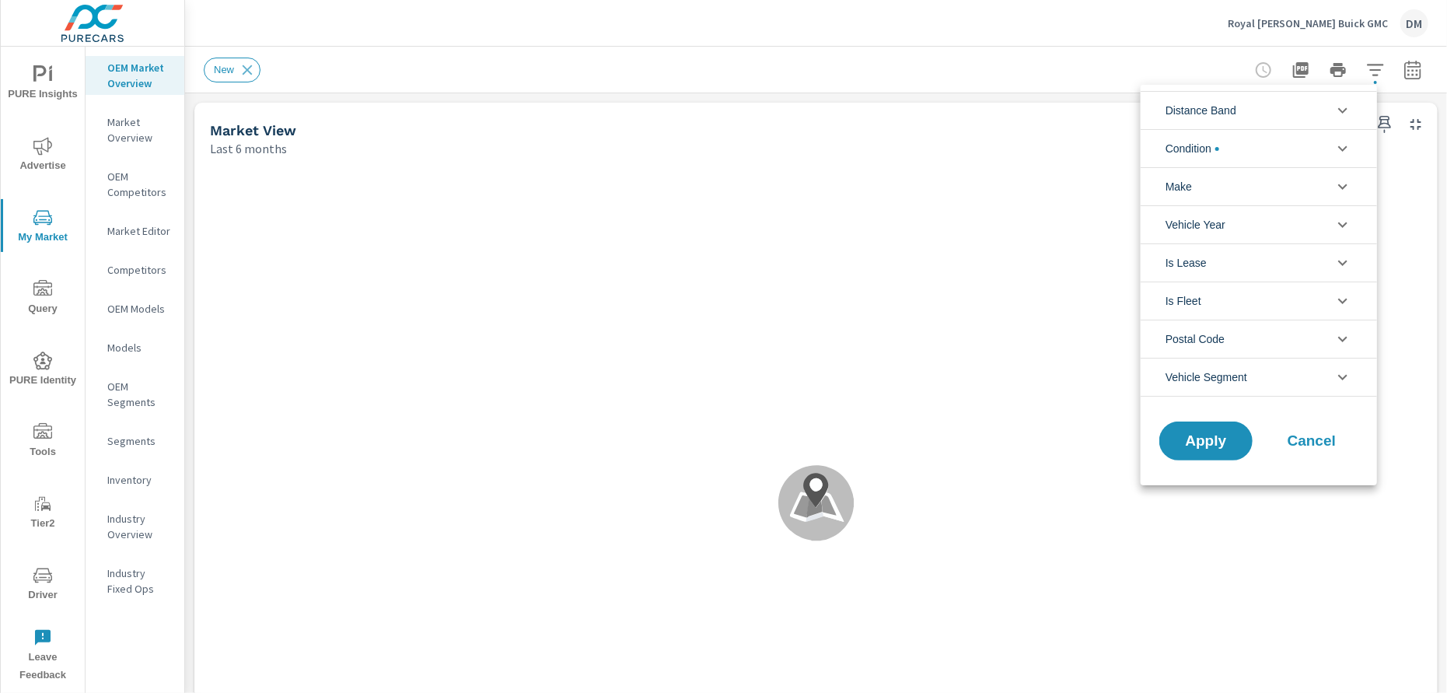
drag, startPoint x: 1360, startPoint y: 110, endPoint x: 1352, endPoint y: 108, distance: 8.7
click at [1356, 108] on li "Distance Band" at bounding box center [1258, 110] width 236 height 38
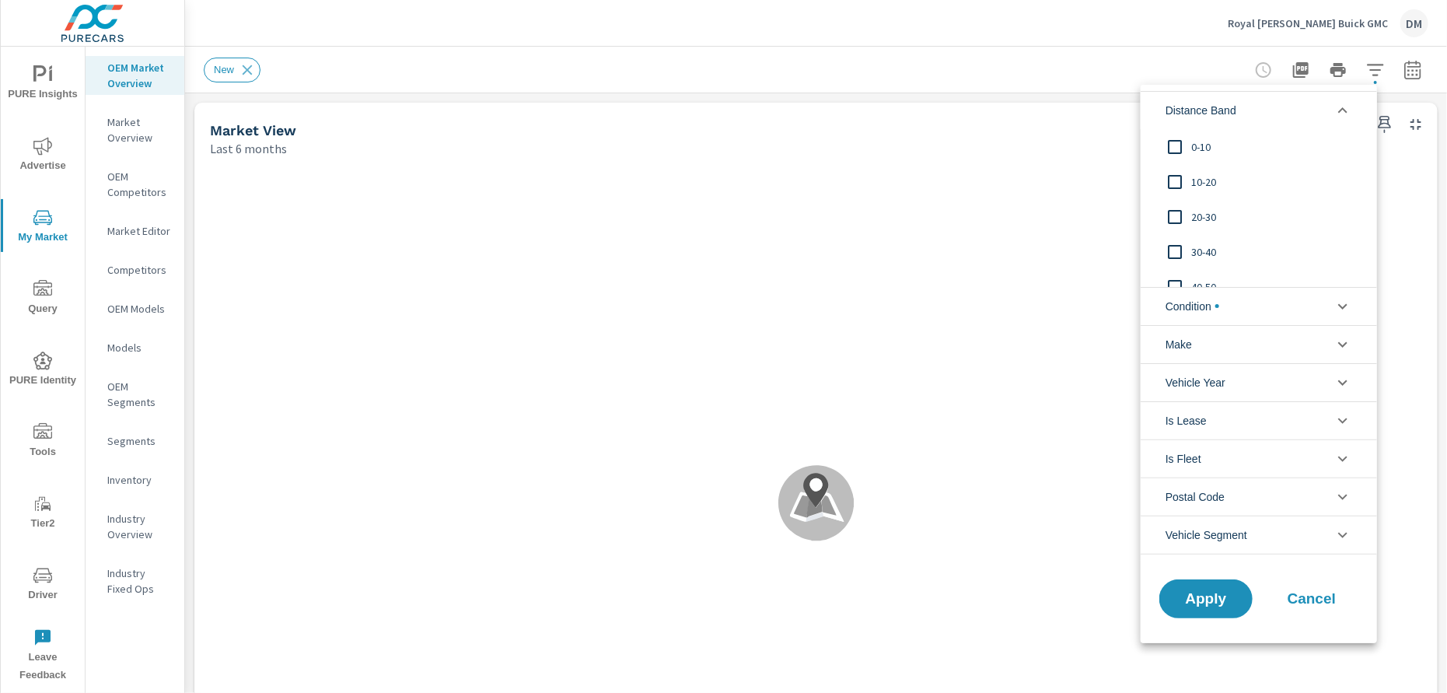
click at [1172, 141] on input "filter options" at bounding box center [1174, 147] width 33 height 33
click at [1174, 178] on input "filter options" at bounding box center [1174, 182] width 33 height 33
click at [1173, 214] on input "filter options" at bounding box center [1174, 217] width 33 height 33
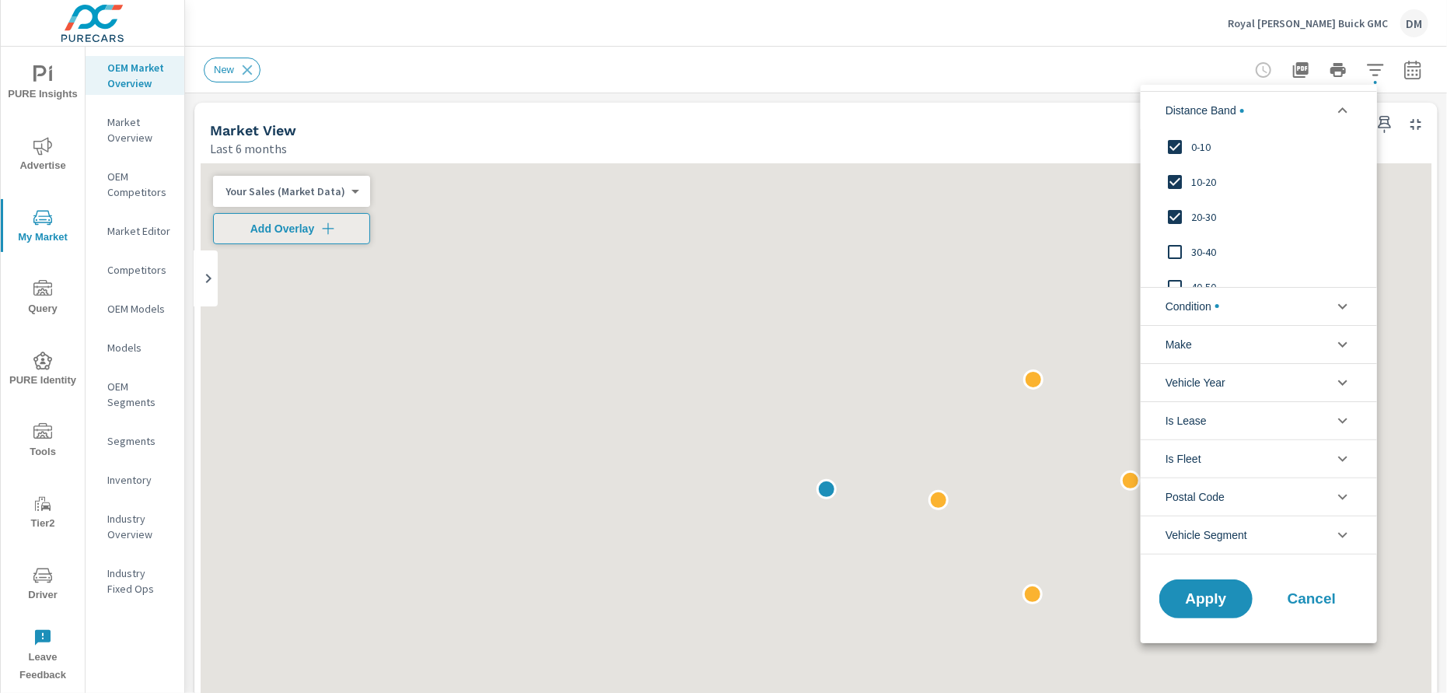
click at [1174, 254] on input "filter options" at bounding box center [1174, 252] width 33 height 33
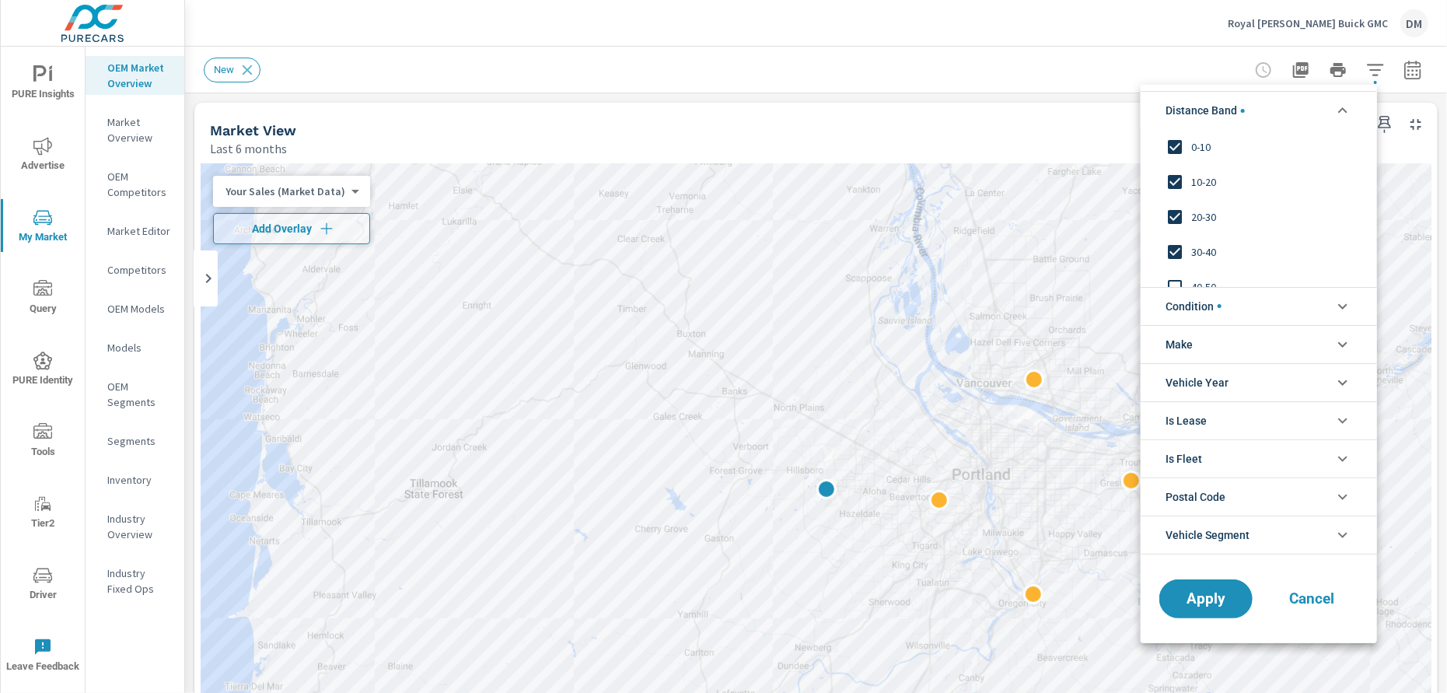
click at [1231, 309] on li "Condition" at bounding box center [1258, 306] width 236 height 38
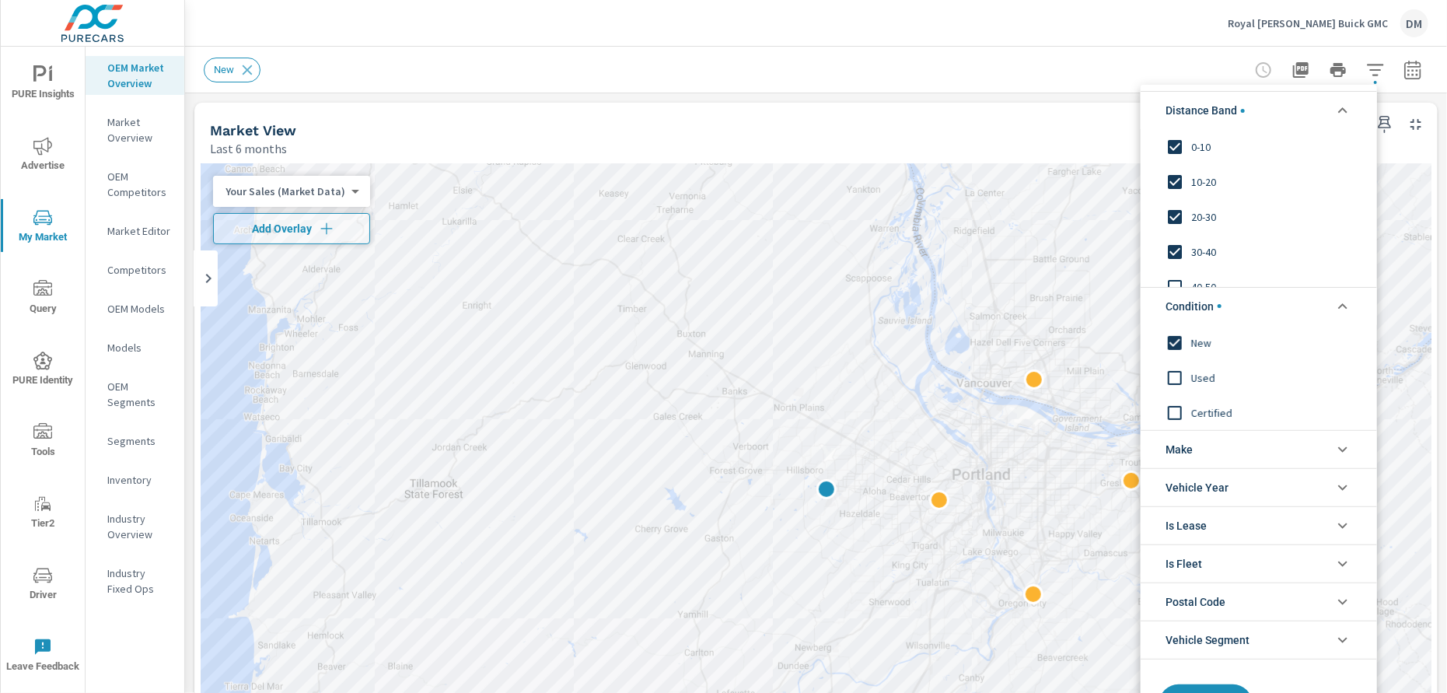
click at [1206, 456] on li "Make" at bounding box center [1258, 449] width 236 height 38
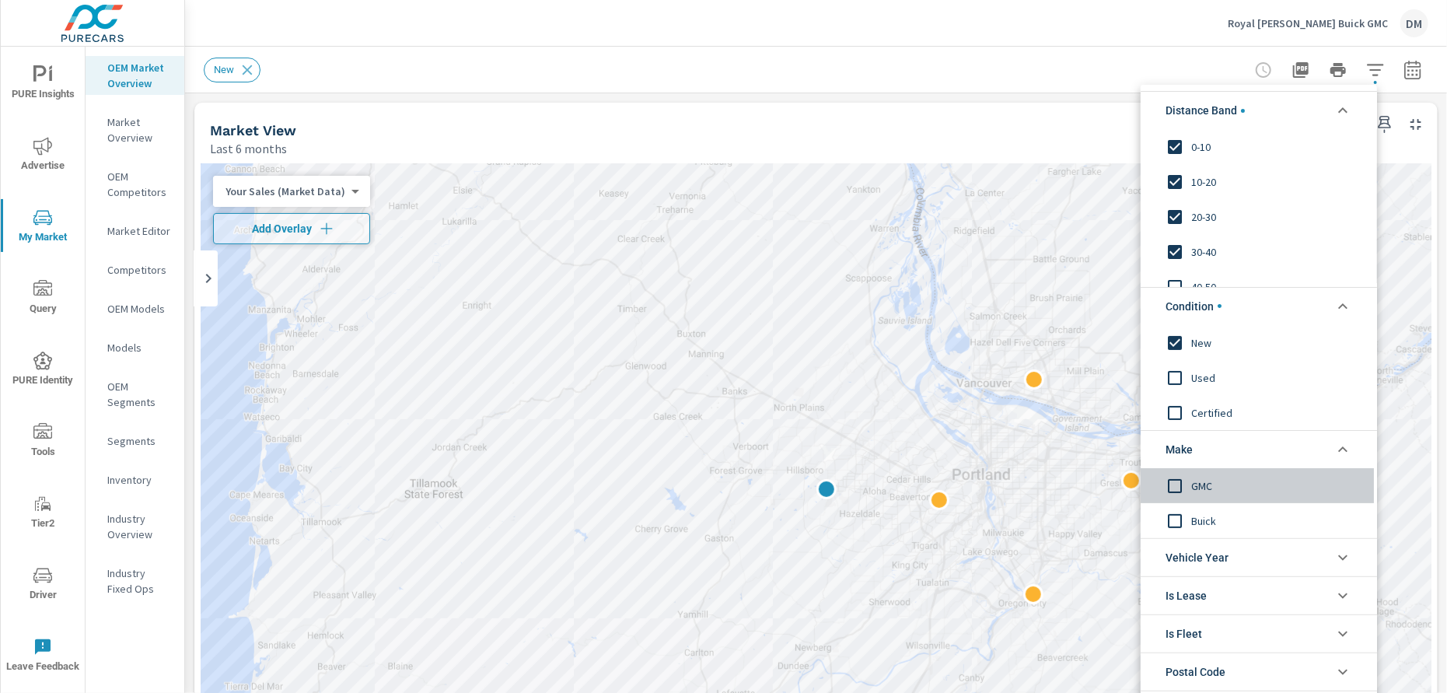
drag, startPoint x: 1169, startPoint y: 477, endPoint x: 1175, endPoint y: 491, distance: 16.0
click at [1169, 480] on input "filter options" at bounding box center [1174, 485] width 33 height 33
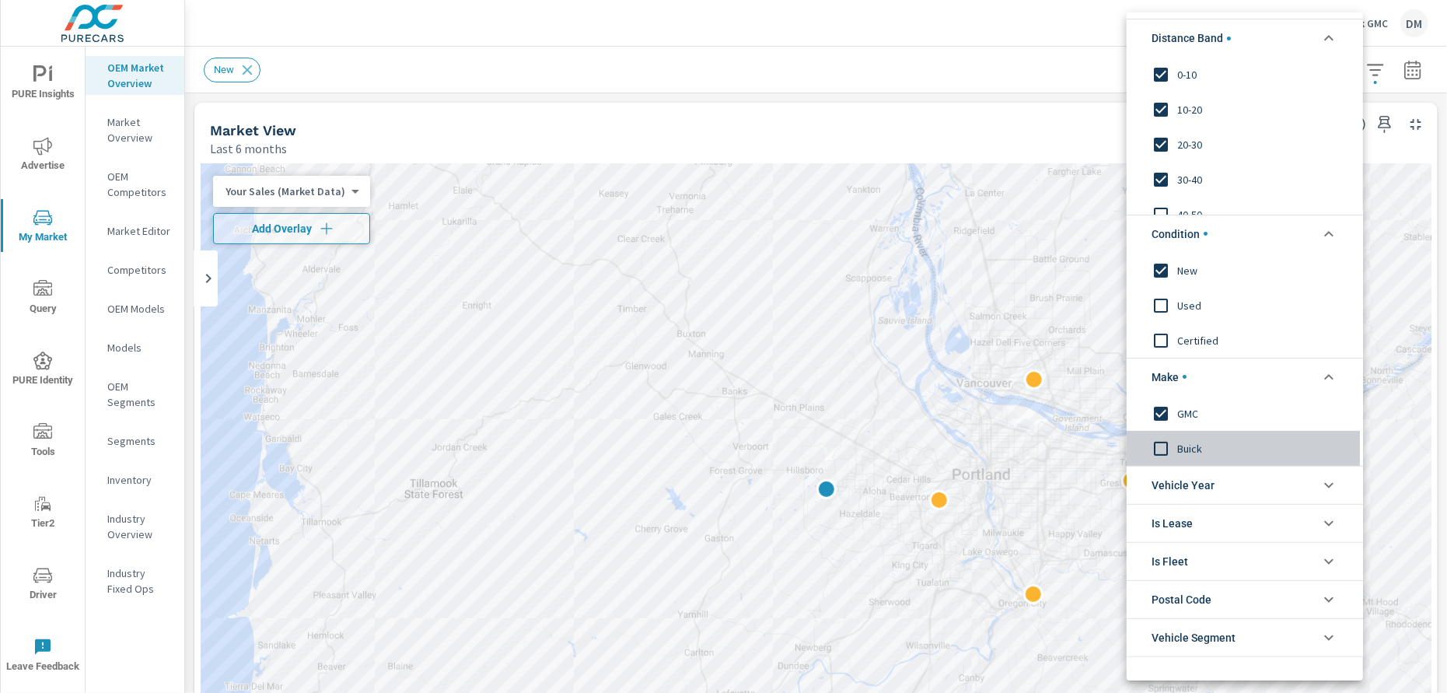
click at [1158, 442] on input "filter options" at bounding box center [1160, 447] width 33 height 33
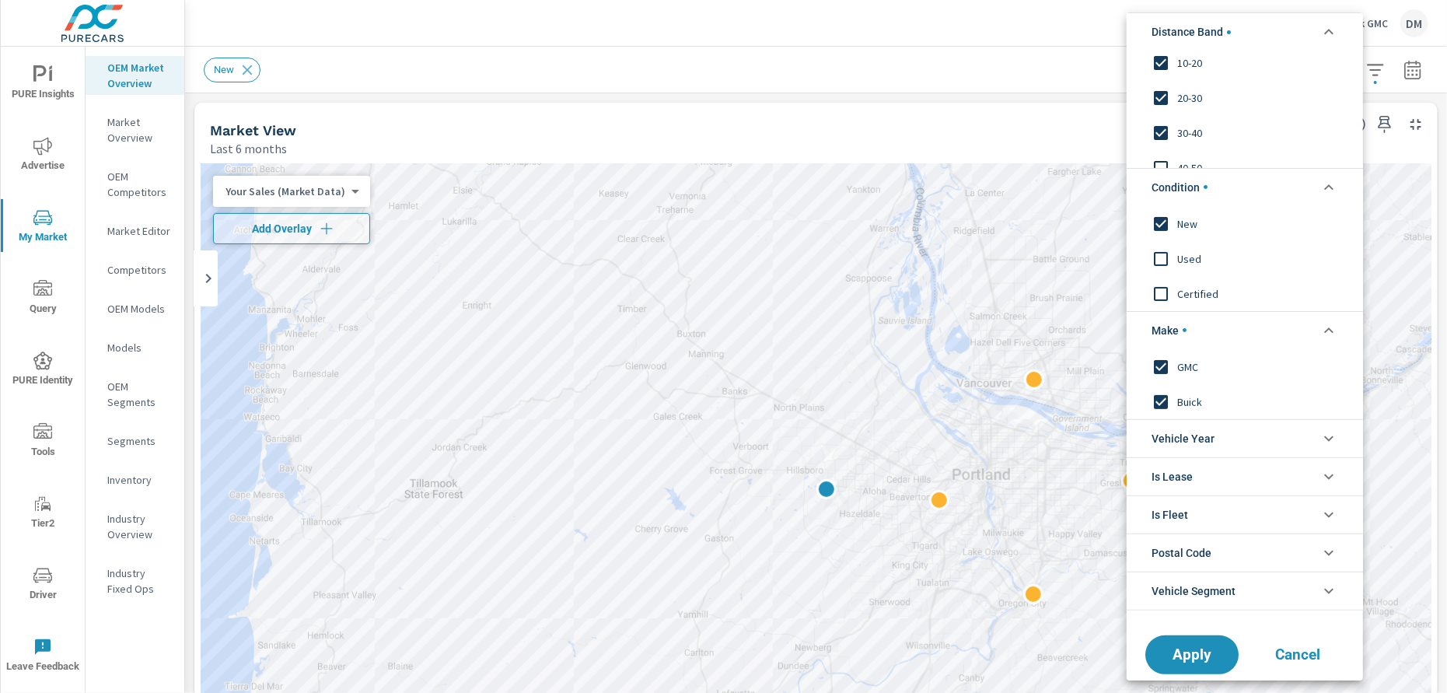
scroll to position [64, 0]
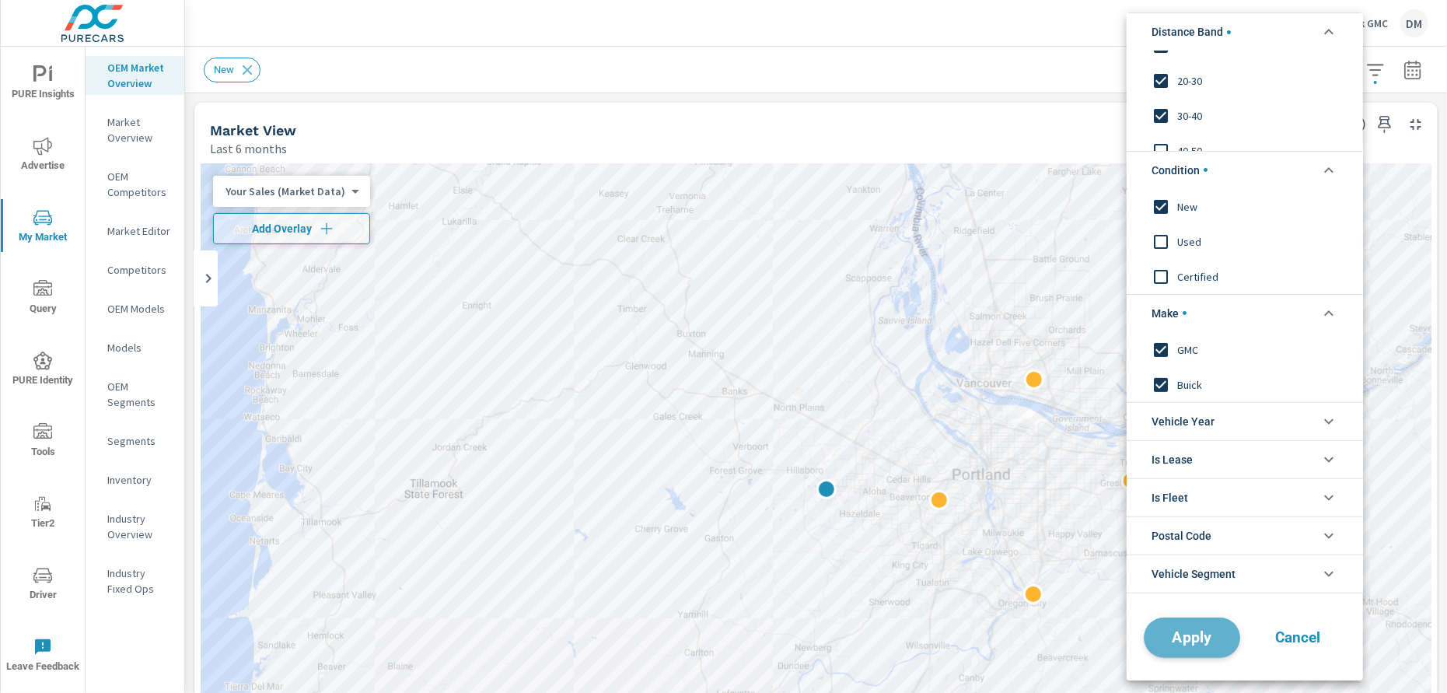
click at [1196, 644] on span "Apply" at bounding box center [1192, 637] width 64 height 15
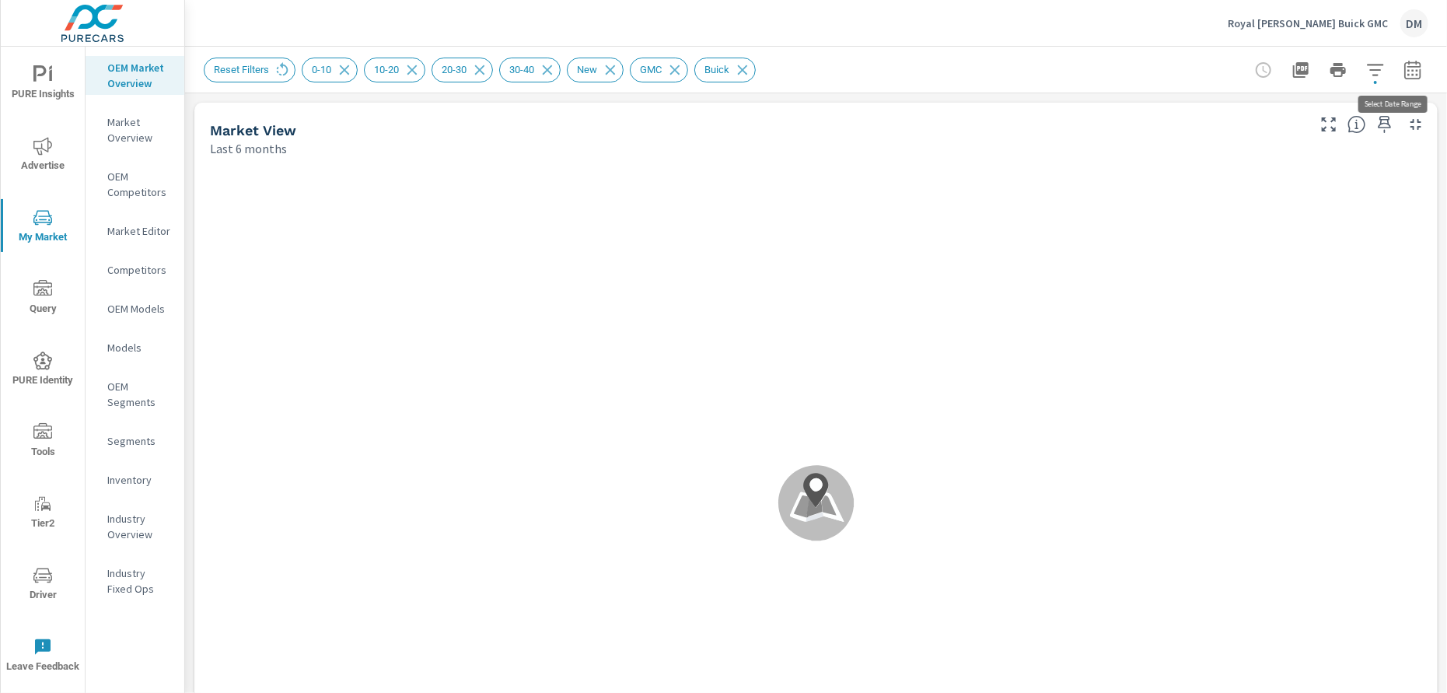
click at [1404, 68] on icon "button" at bounding box center [1412, 70] width 19 height 19
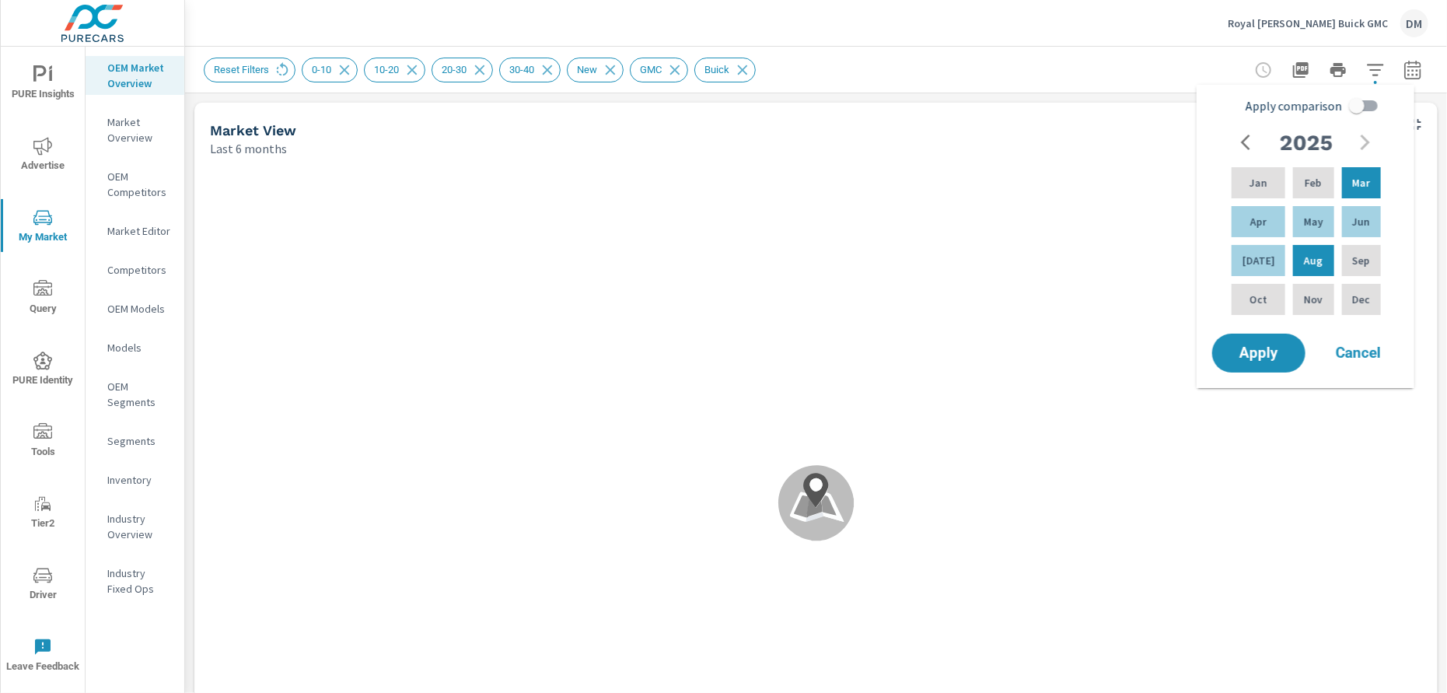
click at [1087, 55] on div "Reset Filters 0-10 10-20 20-30 30-40 New GMC Buick" at bounding box center [816, 70] width 1224 height 46
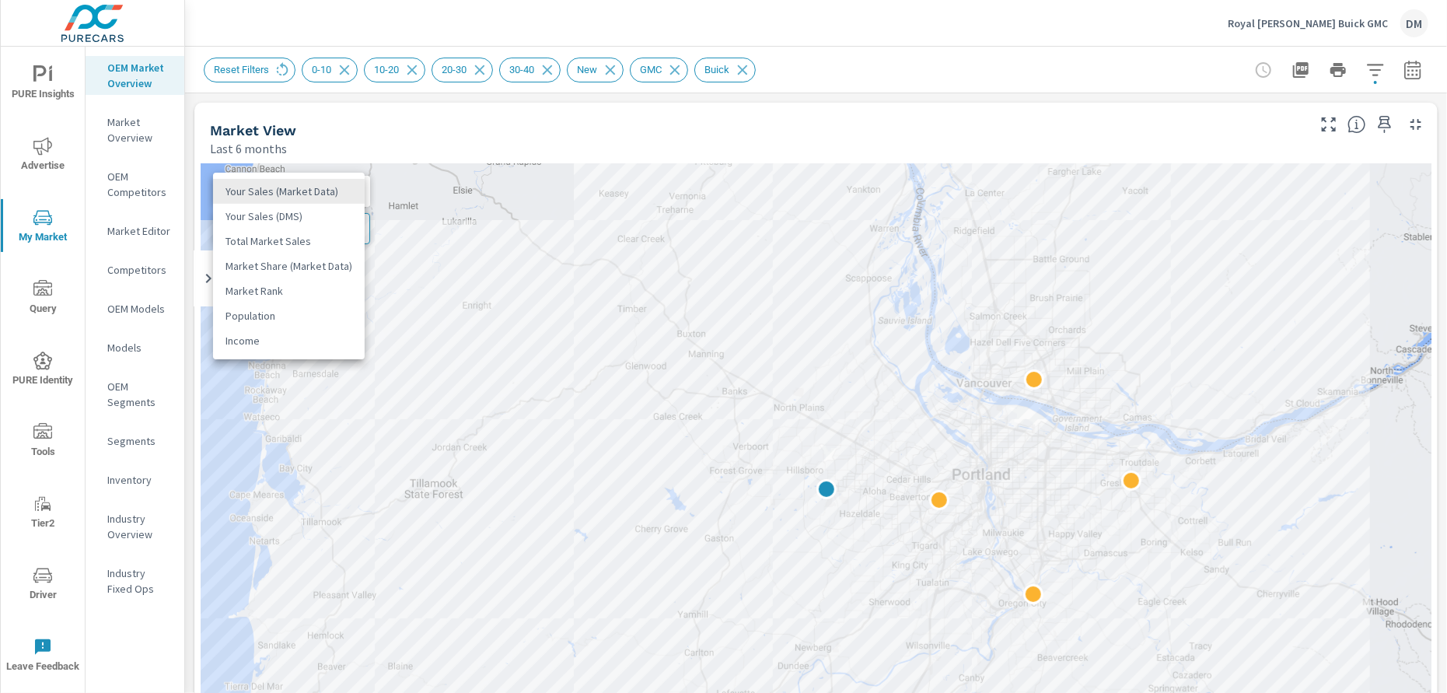
click at [334, 194] on body "PURE Insights Advertise My Market Query PURE Identity Tools Tier2 Driver Leave …" at bounding box center [723, 346] width 1447 height 693
click at [295, 235] on li "Total Market Sales" at bounding box center [289, 241] width 152 height 25
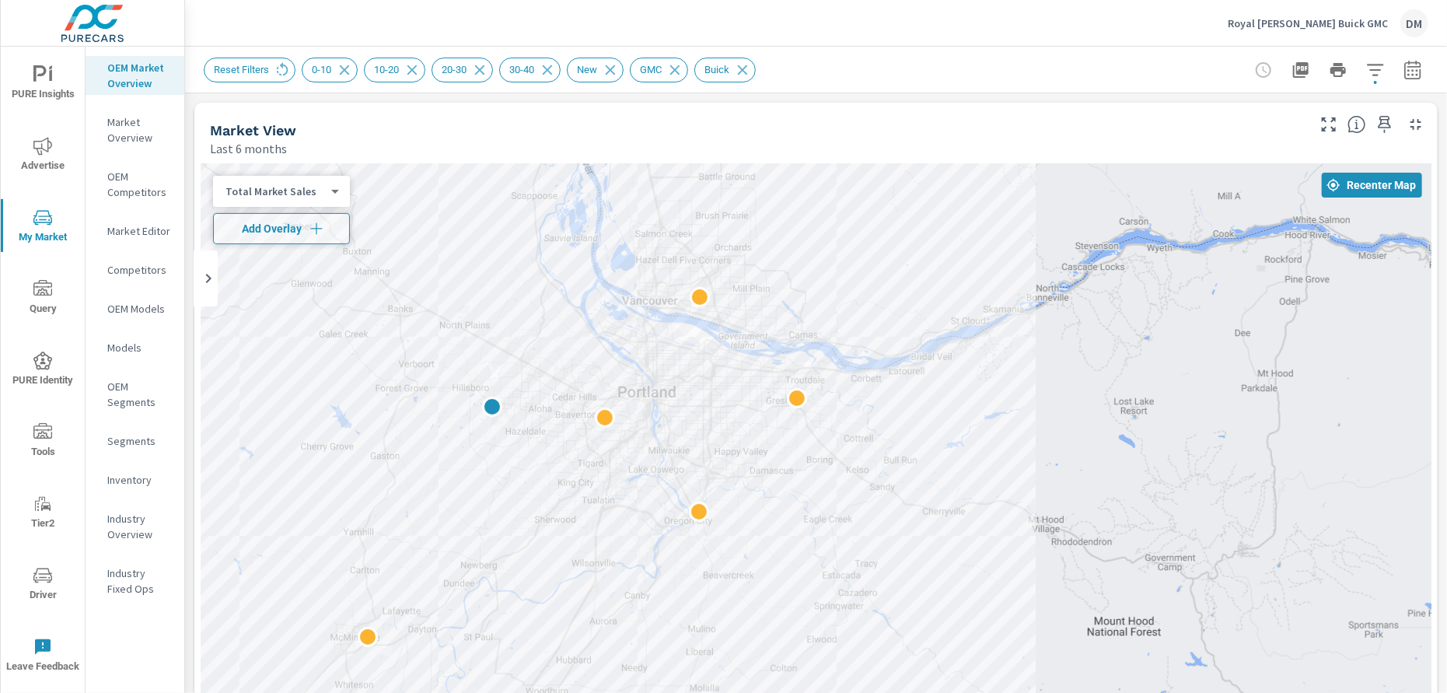
drag, startPoint x: 1083, startPoint y: 472, endPoint x: 616, endPoint y: 393, distance: 473.0
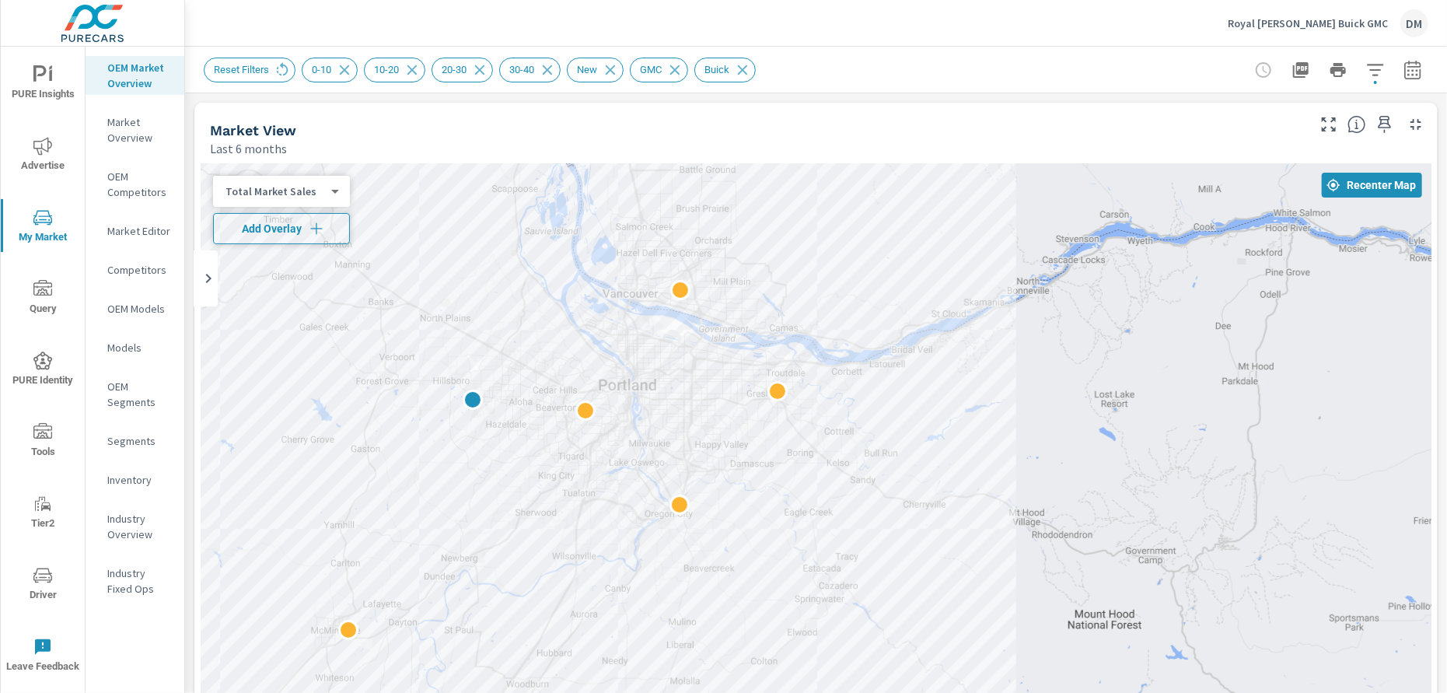
click at [315, 228] on icon "button" at bounding box center [316, 228] width 12 height 12
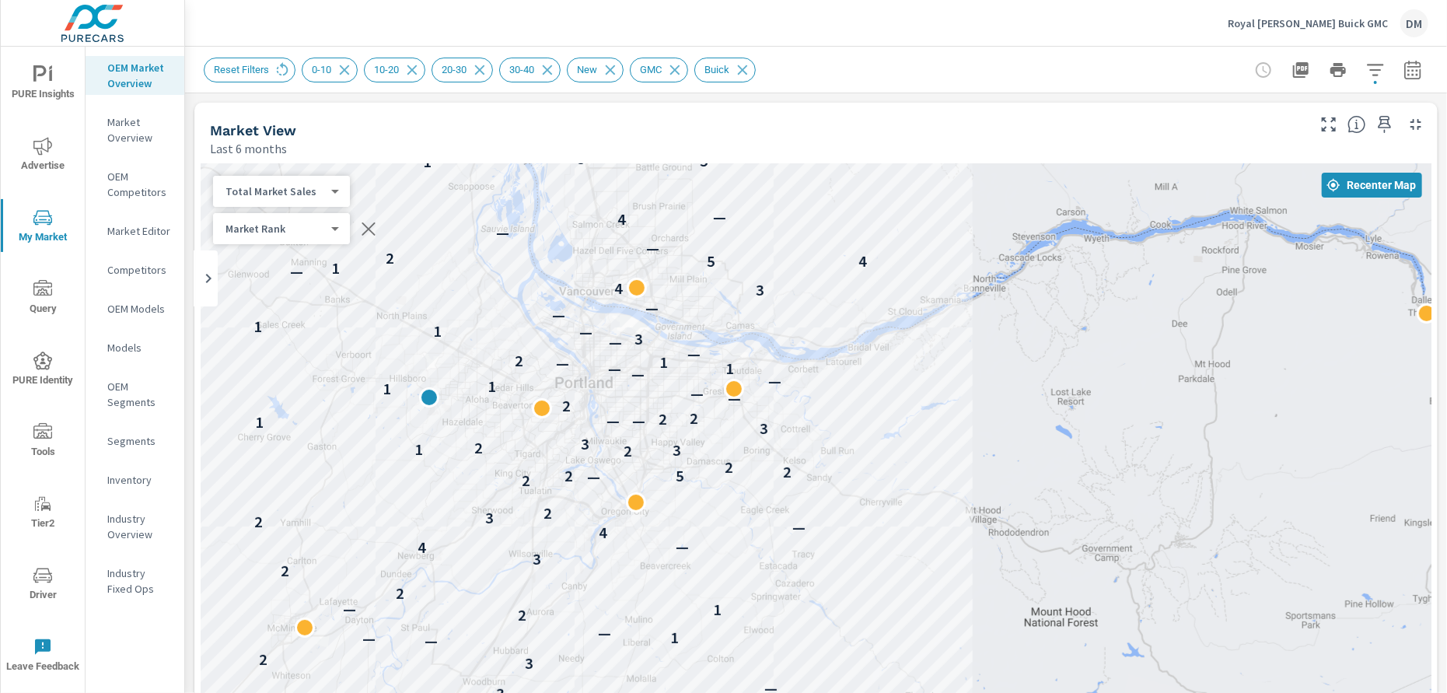
drag, startPoint x: 1013, startPoint y: 590, endPoint x: 969, endPoint y: 583, distance: 44.1
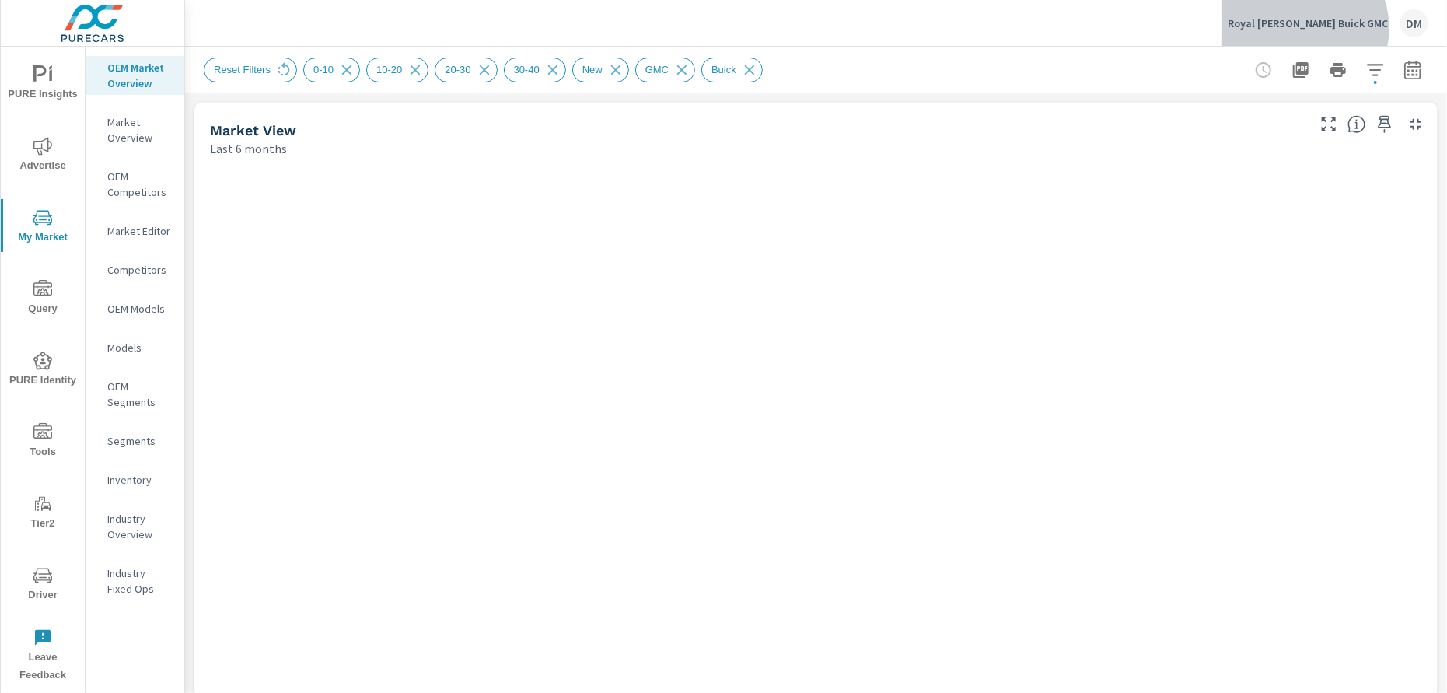
click at [1348, 28] on p "Royal [PERSON_NAME] Buick GMC" at bounding box center [1308, 23] width 160 height 14
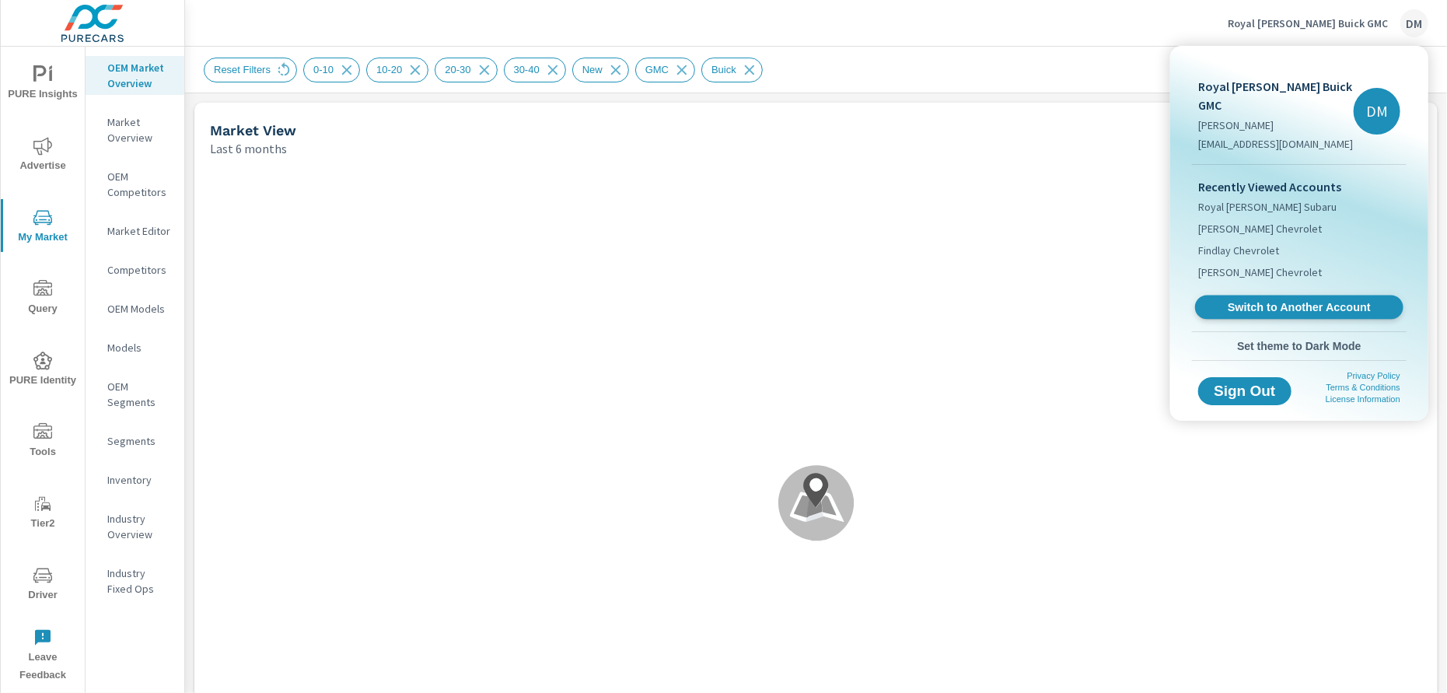
click at [1297, 300] on span "Switch to Another Account" at bounding box center [1298, 307] width 190 height 15
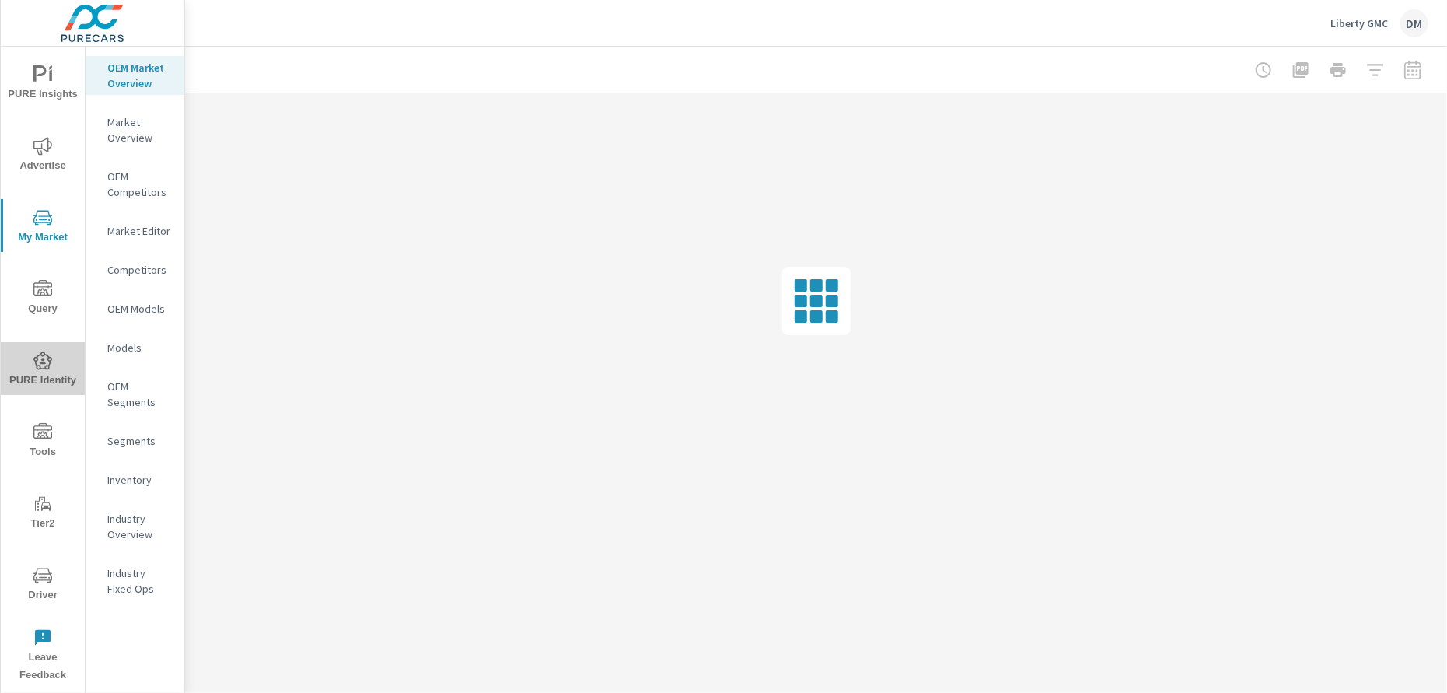
click at [37, 371] on span "PURE Identity" at bounding box center [42, 370] width 75 height 38
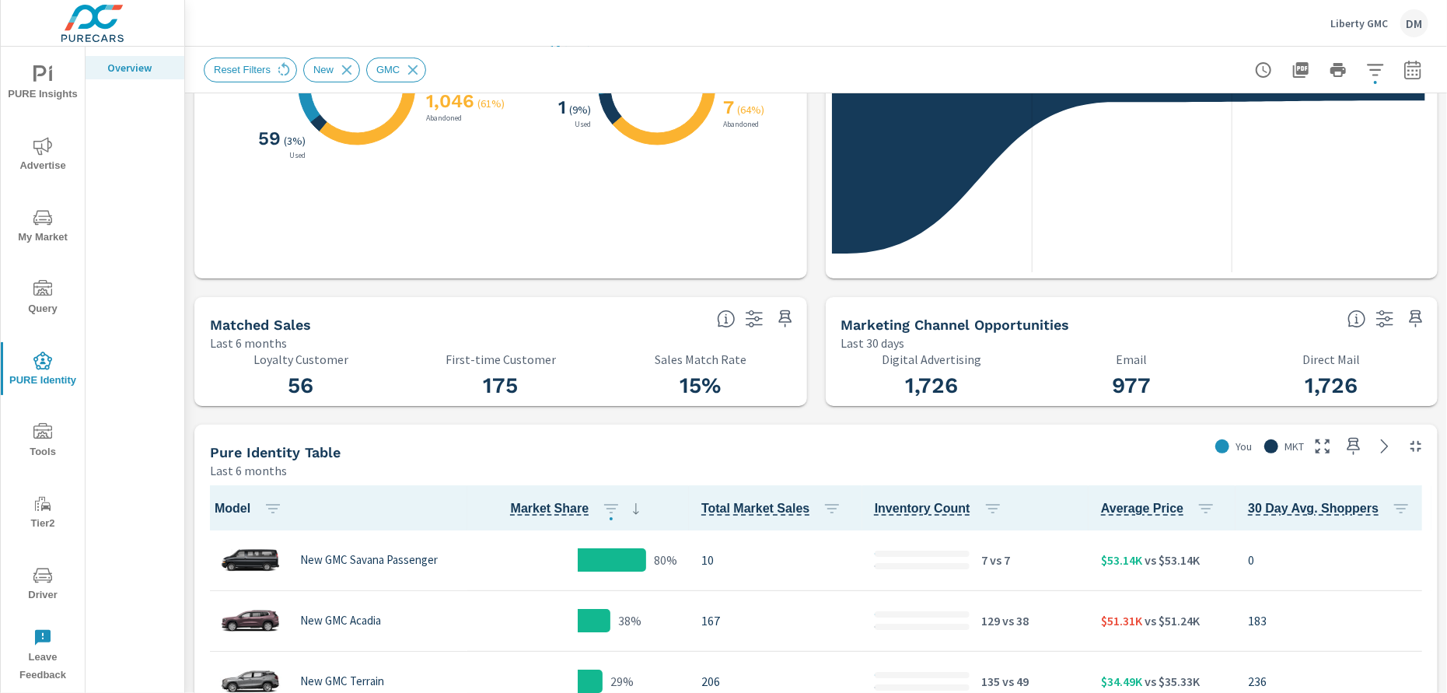
scroll to position [389, 0]
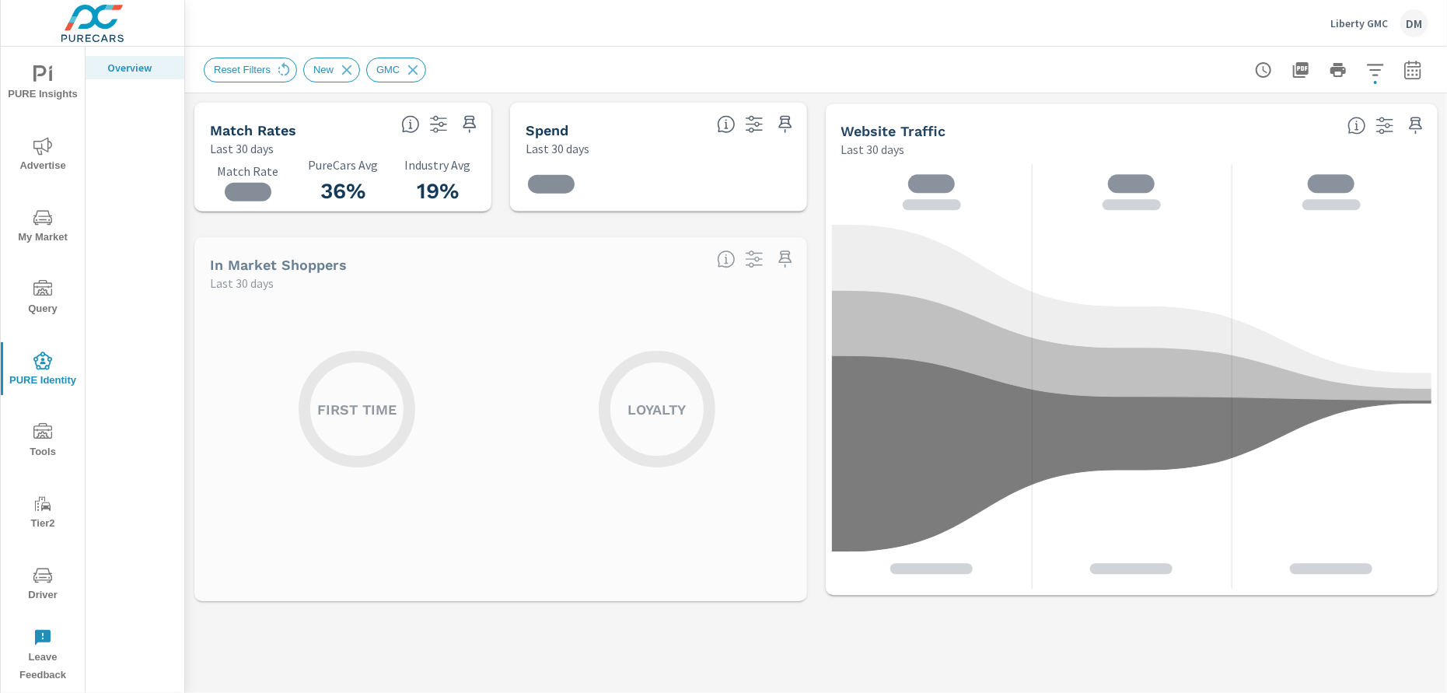
click at [47, 441] on span "Tools" at bounding box center [42, 442] width 75 height 38
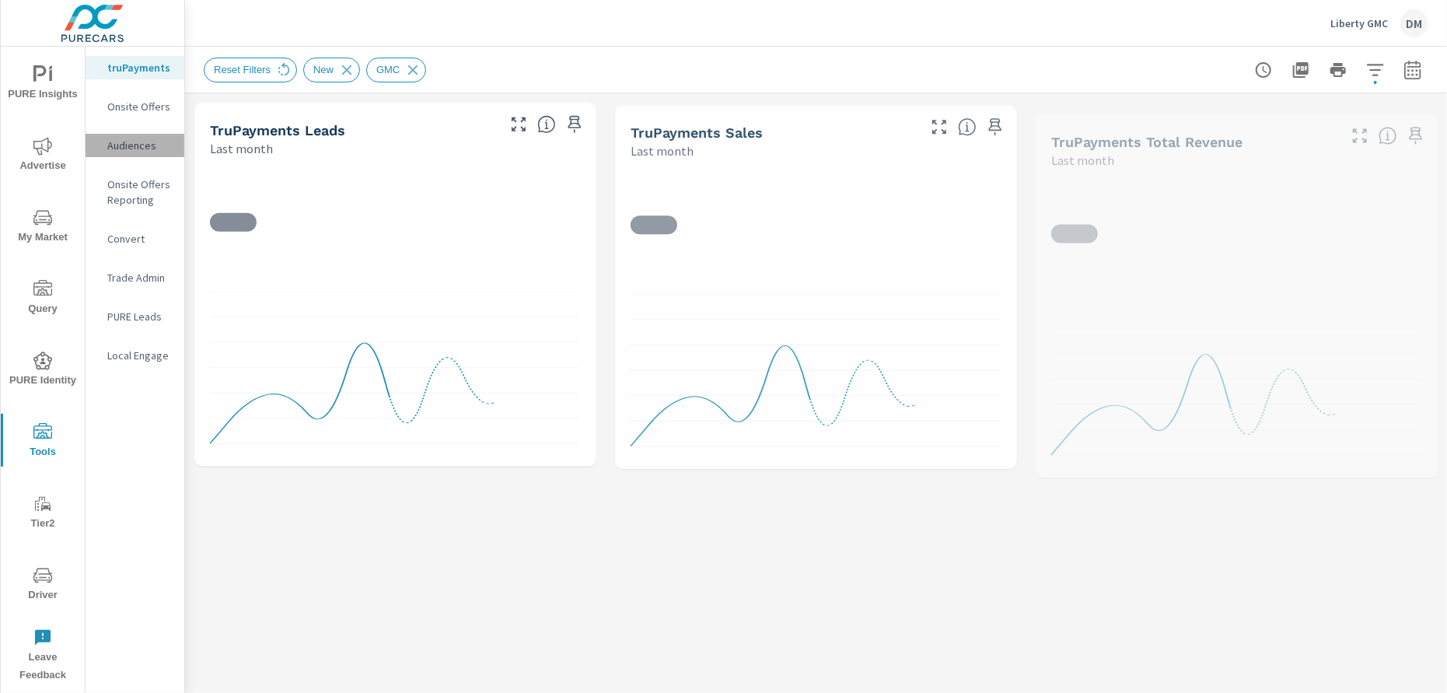
click at [134, 145] on p "Audiences" at bounding box center [139, 146] width 65 height 16
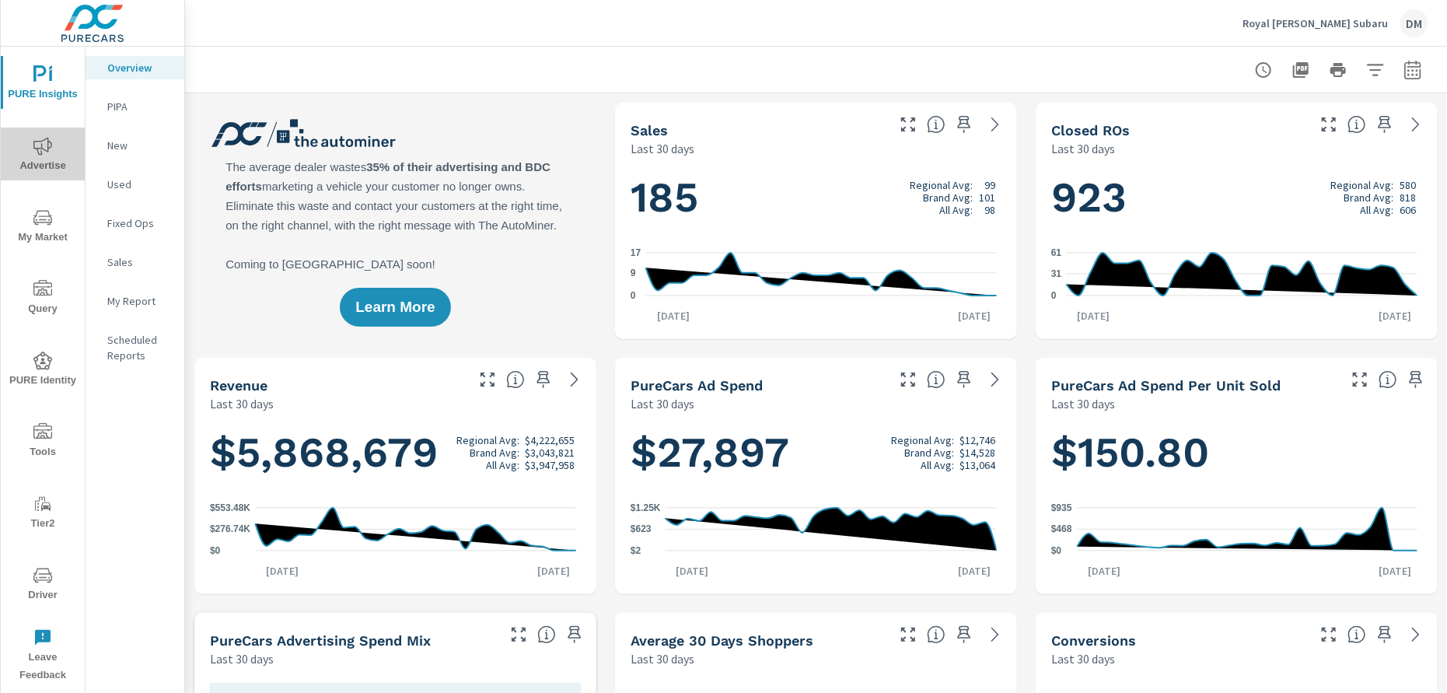
click at [46, 155] on icon "nav menu" at bounding box center [42, 146] width 19 height 19
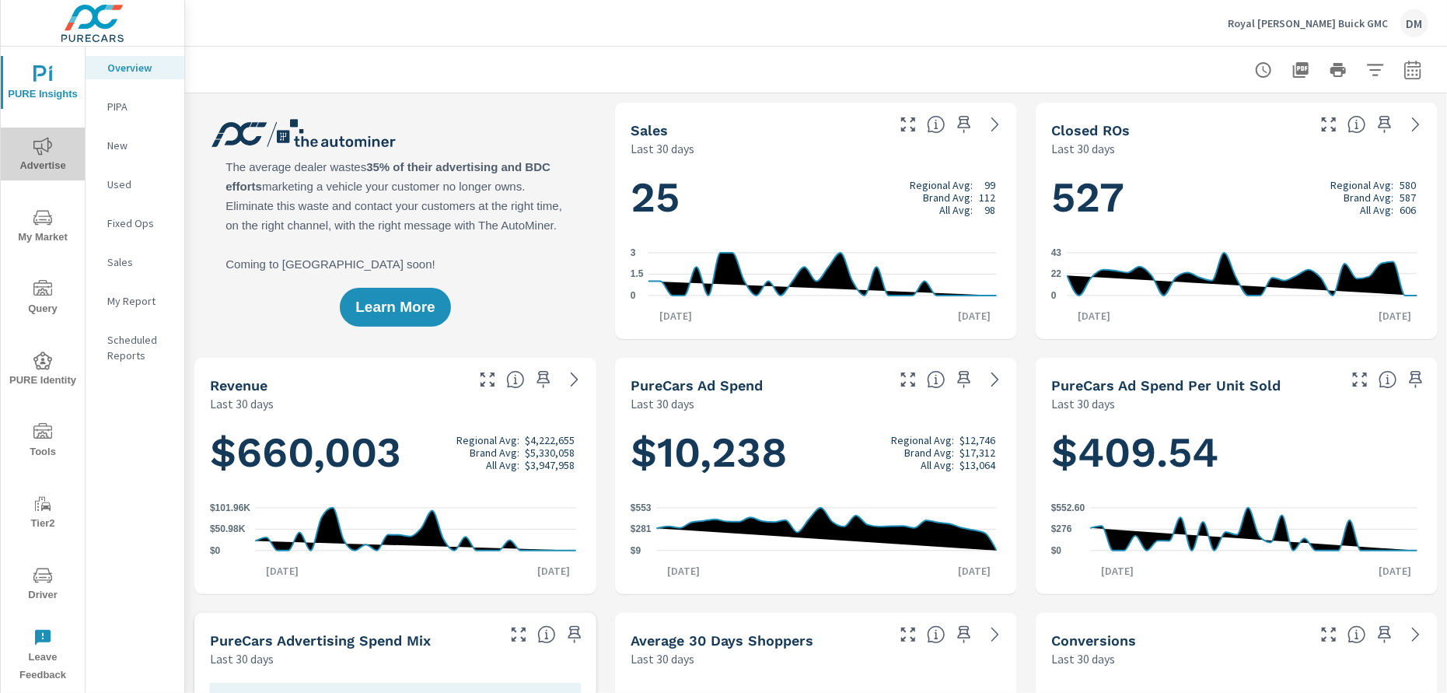
click at [47, 155] on icon "nav menu" at bounding box center [42, 146] width 19 height 19
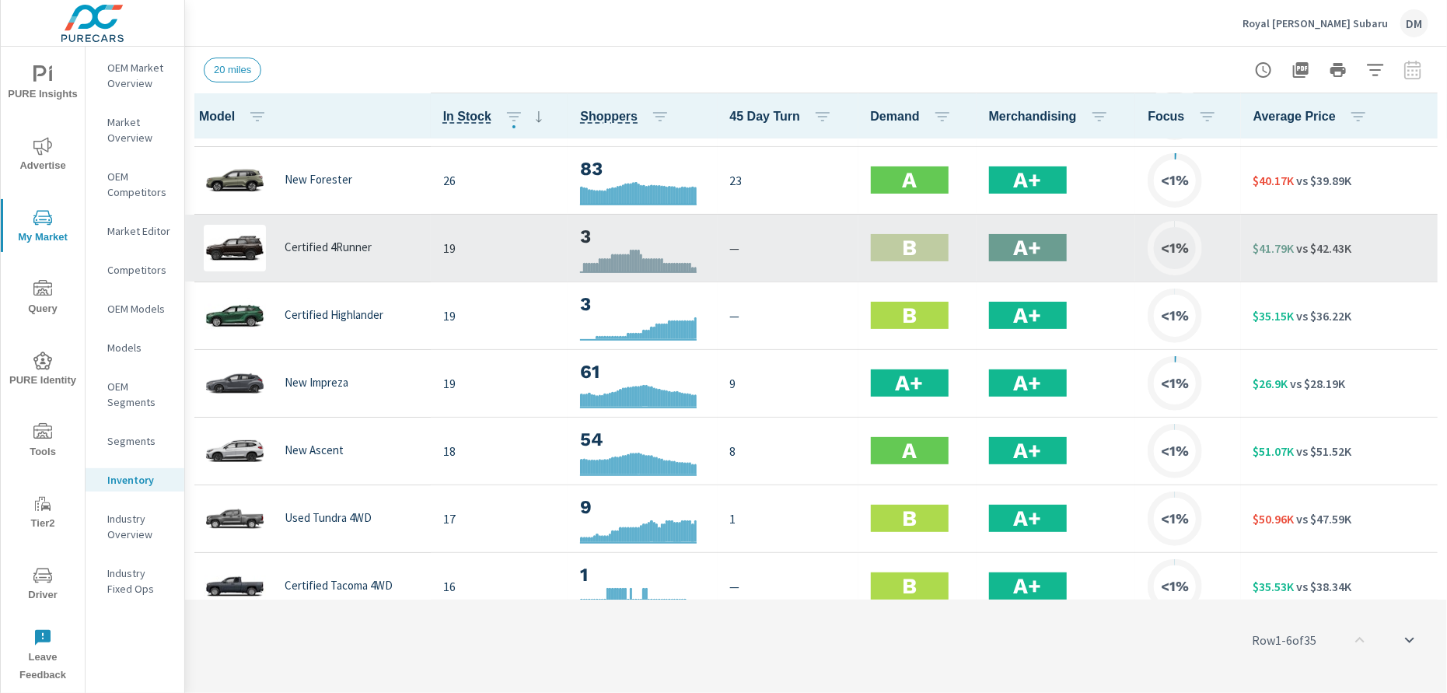
scroll to position [583, 0]
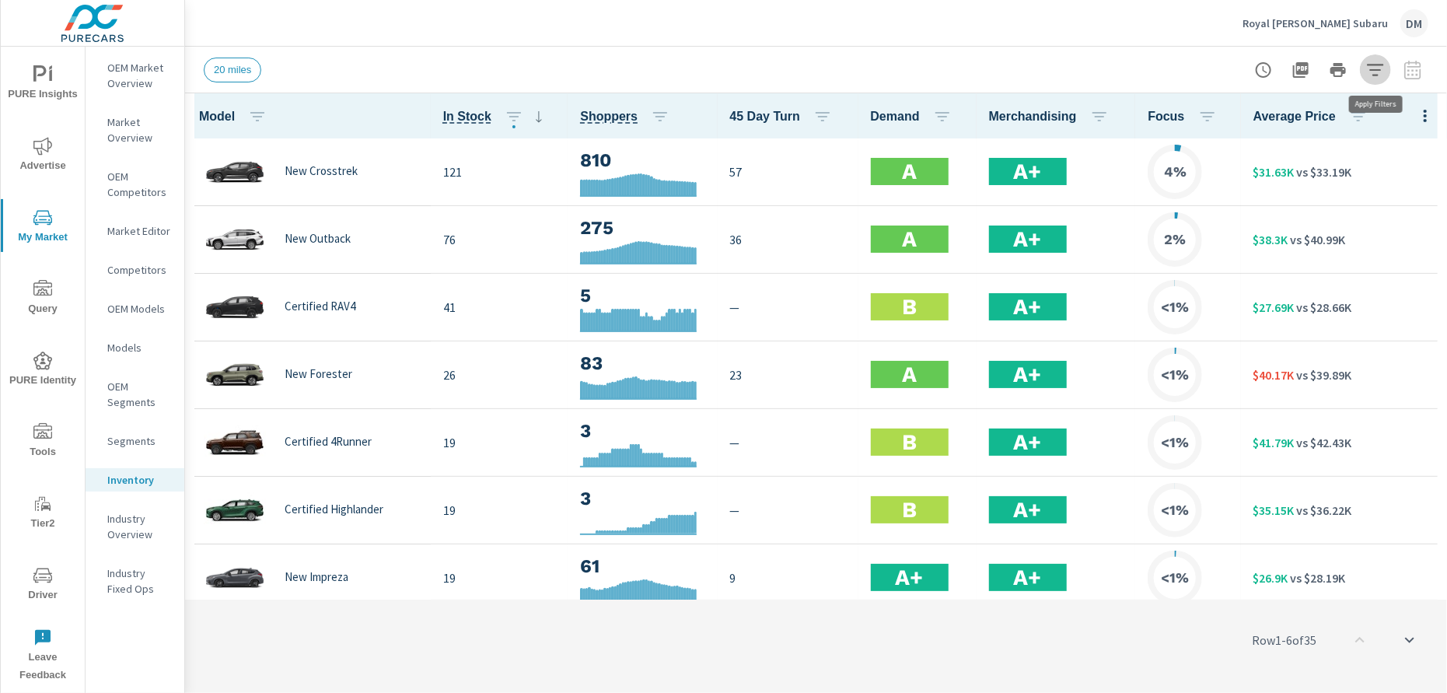
click at [1374, 70] on icon "button" at bounding box center [1375, 70] width 19 height 19
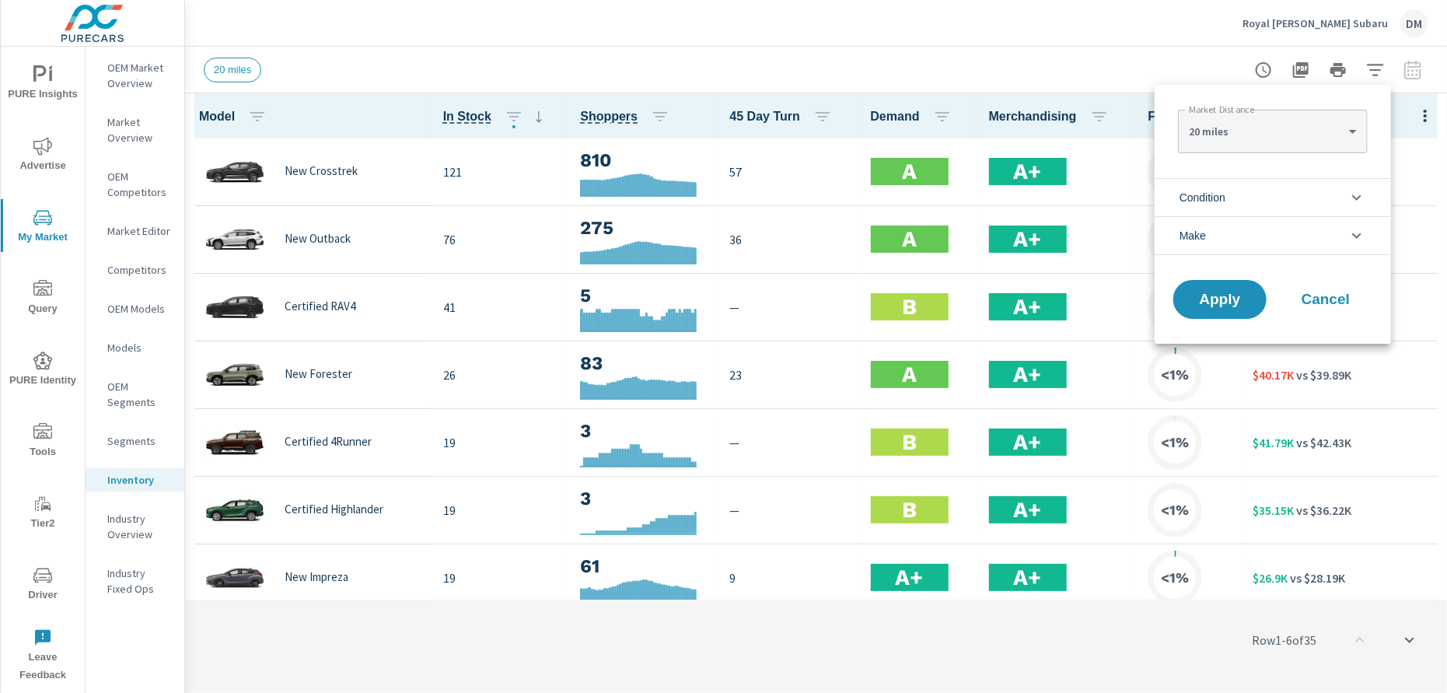
click at [1308, 205] on li "Condition" at bounding box center [1272, 197] width 236 height 38
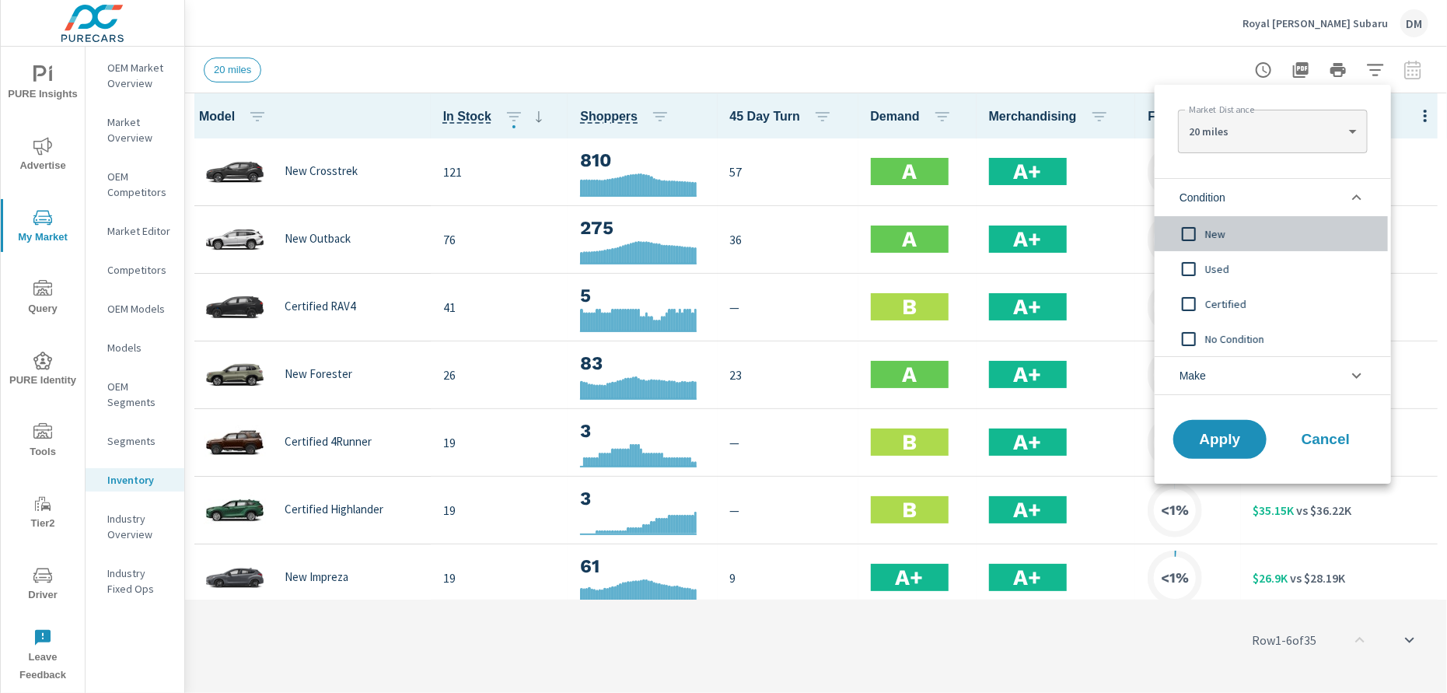
click at [1181, 236] on input "filter options" at bounding box center [1188, 234] width 33 height 33
click at [1215, 445] on span "Apply" at bounding box center [1220, 439] width 64 height 15
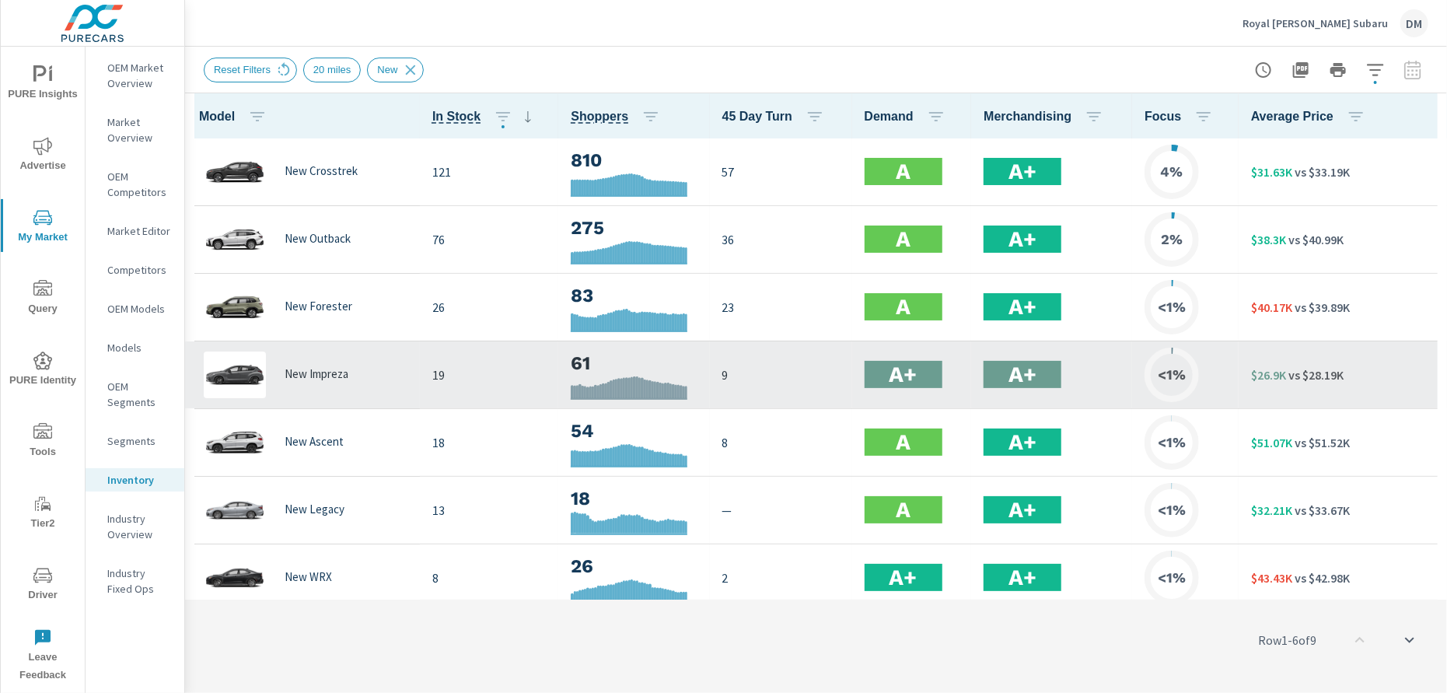
scroll to position [145, 0]
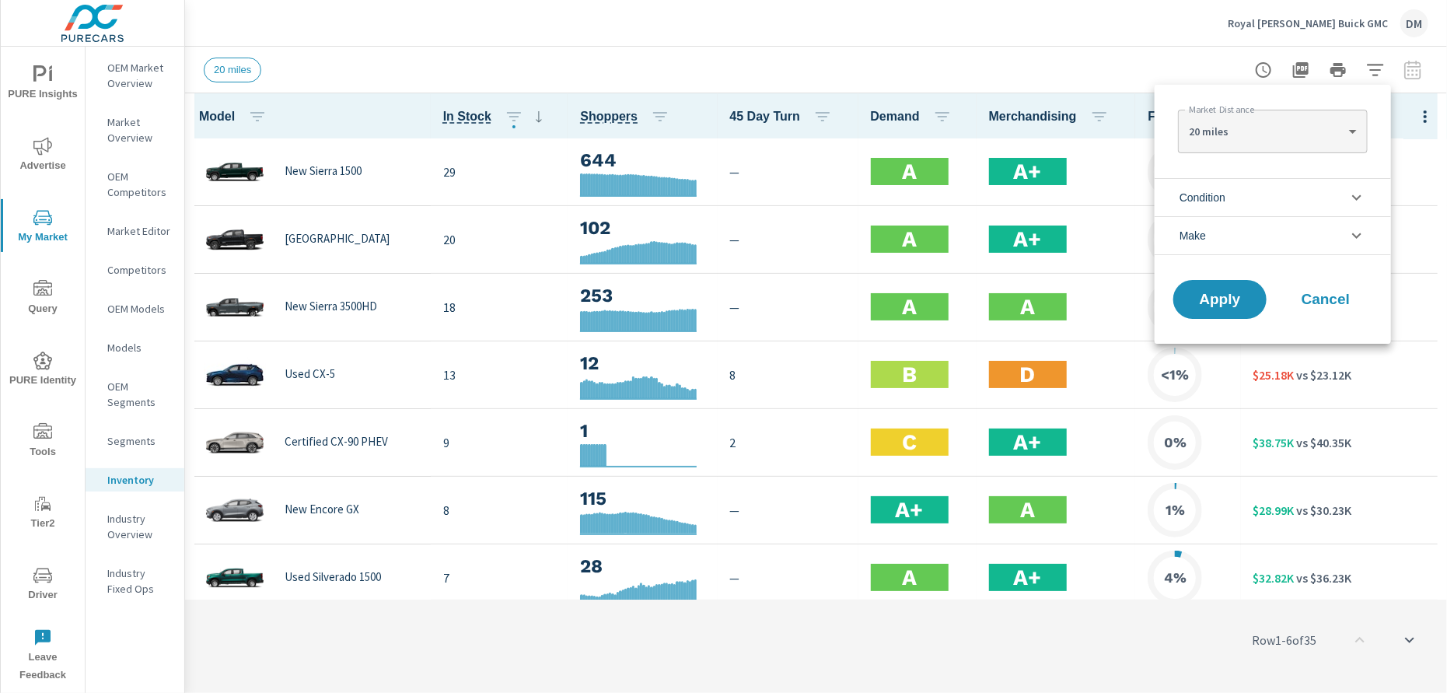
click at [1332, 193] on li "Condition" at bounding box center [1272, 197] width 236 height 38
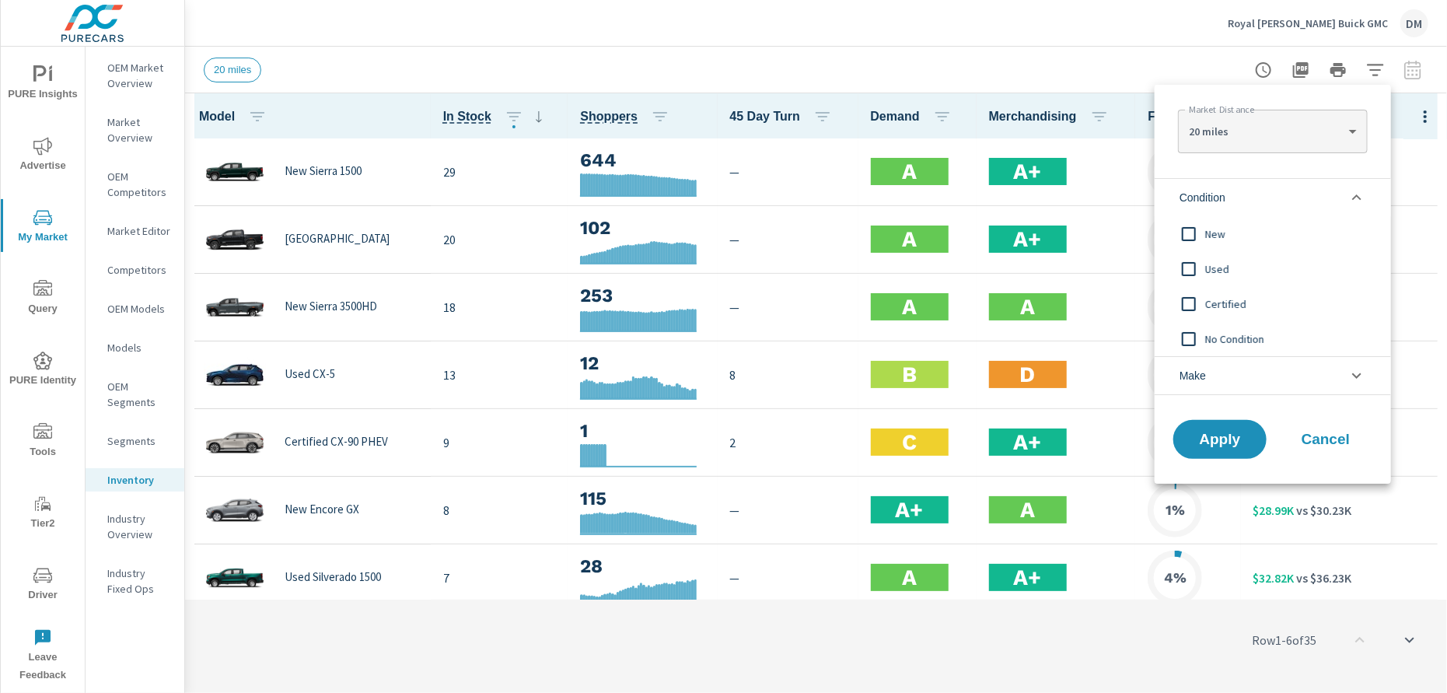
click at [1189, 232] on input "filter options" at bounding box center [1188, 234] width 33 height 33
click at [1222, 440] on span "Apply" at bounding box center [1220, 439] width 64 height 15
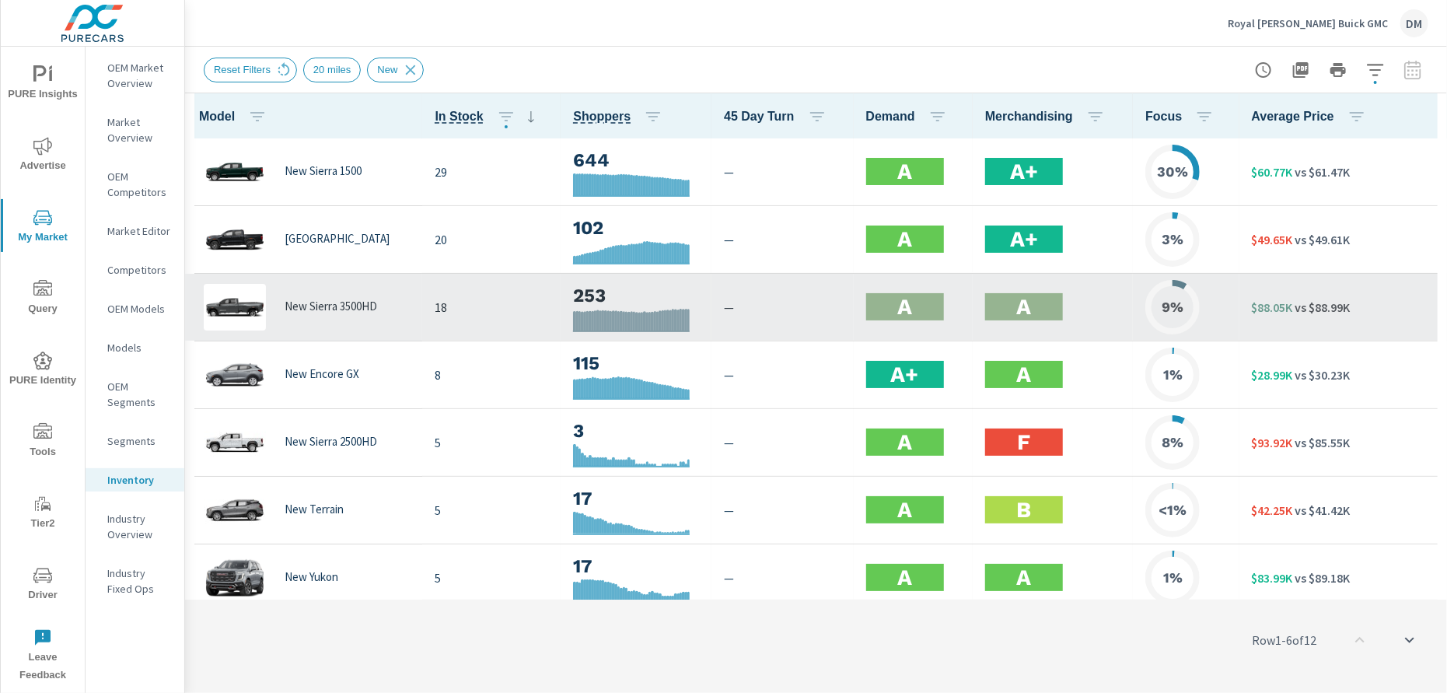
scroll to position [348, 0]
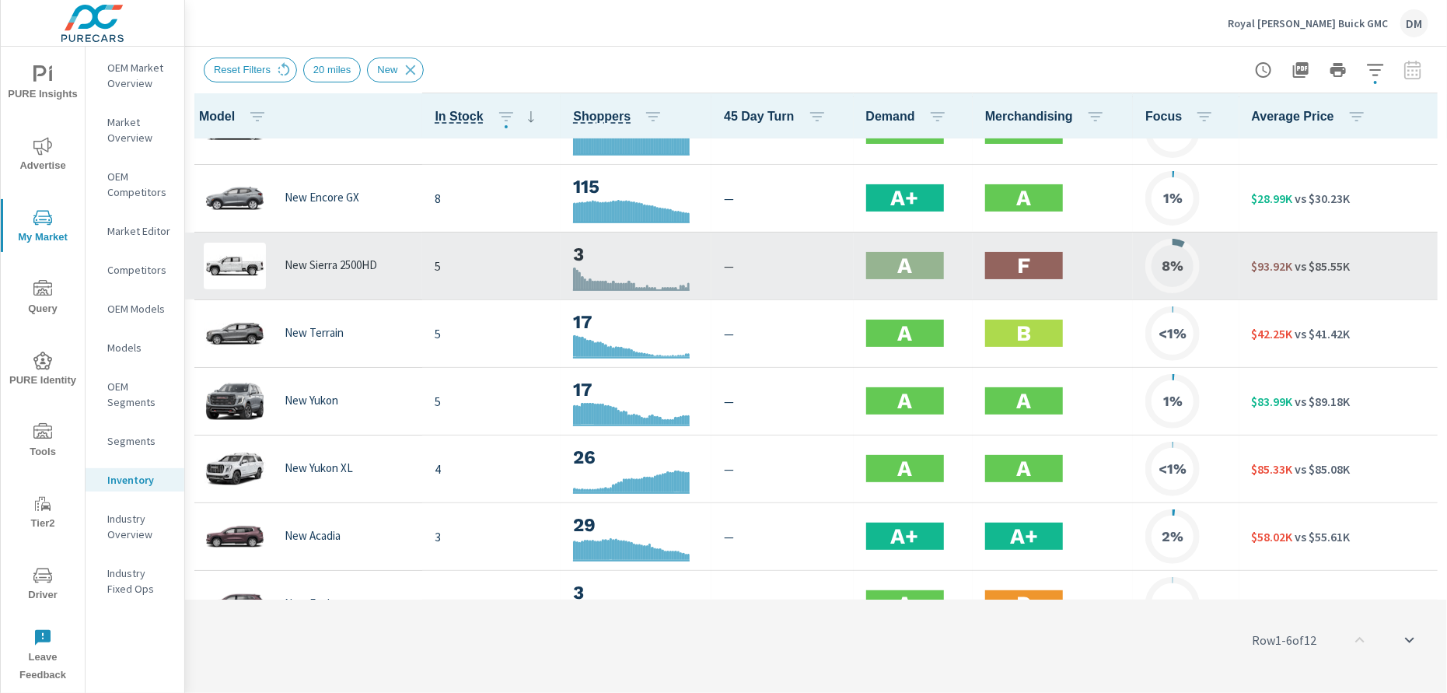
scroll to position [348, 0]
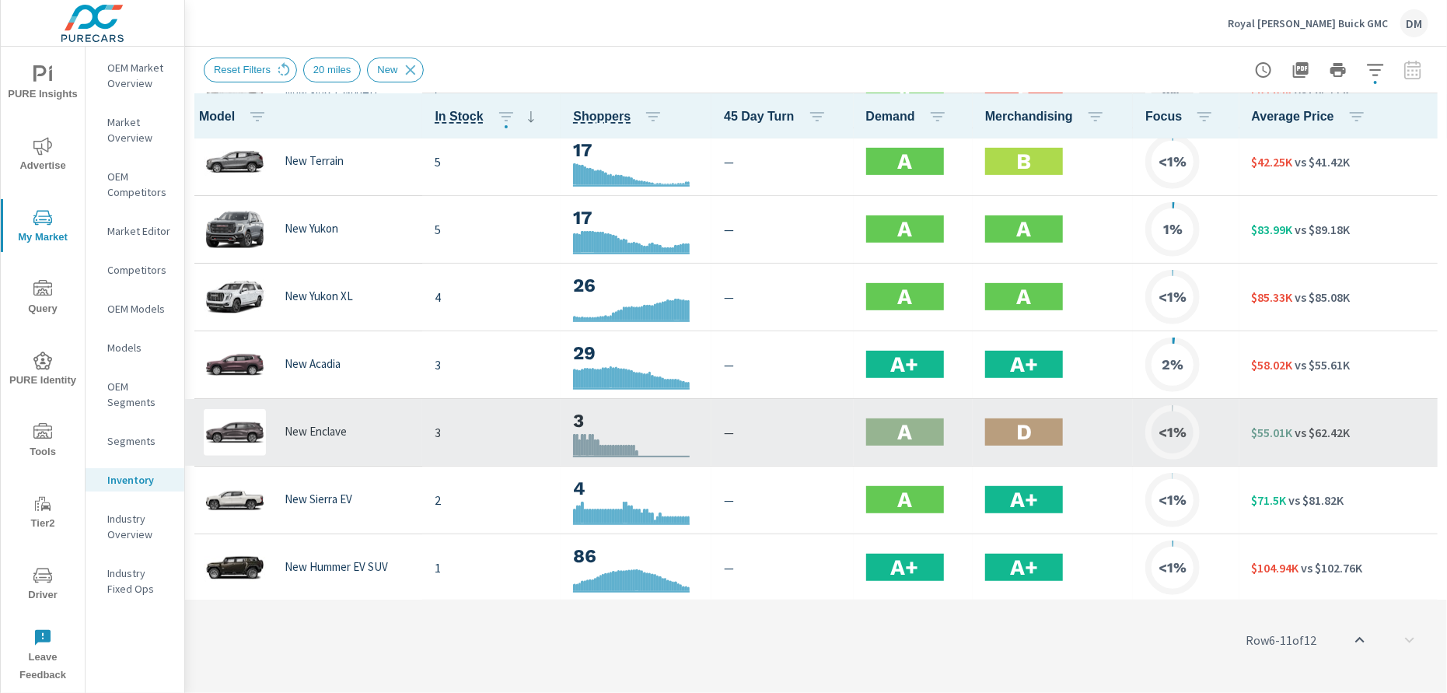
scroll to position [154, 0]
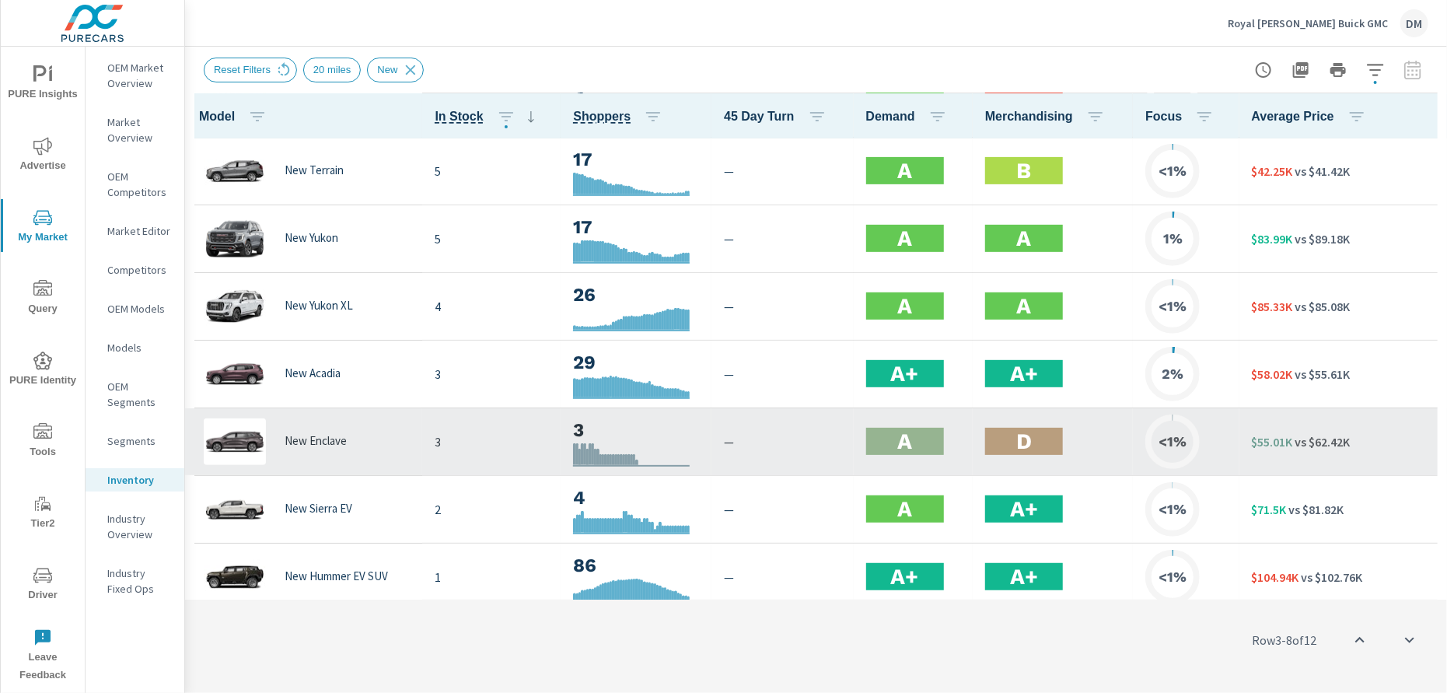
scroll to position [348, 0]
